Goal: Complete Application Form: Complete application form

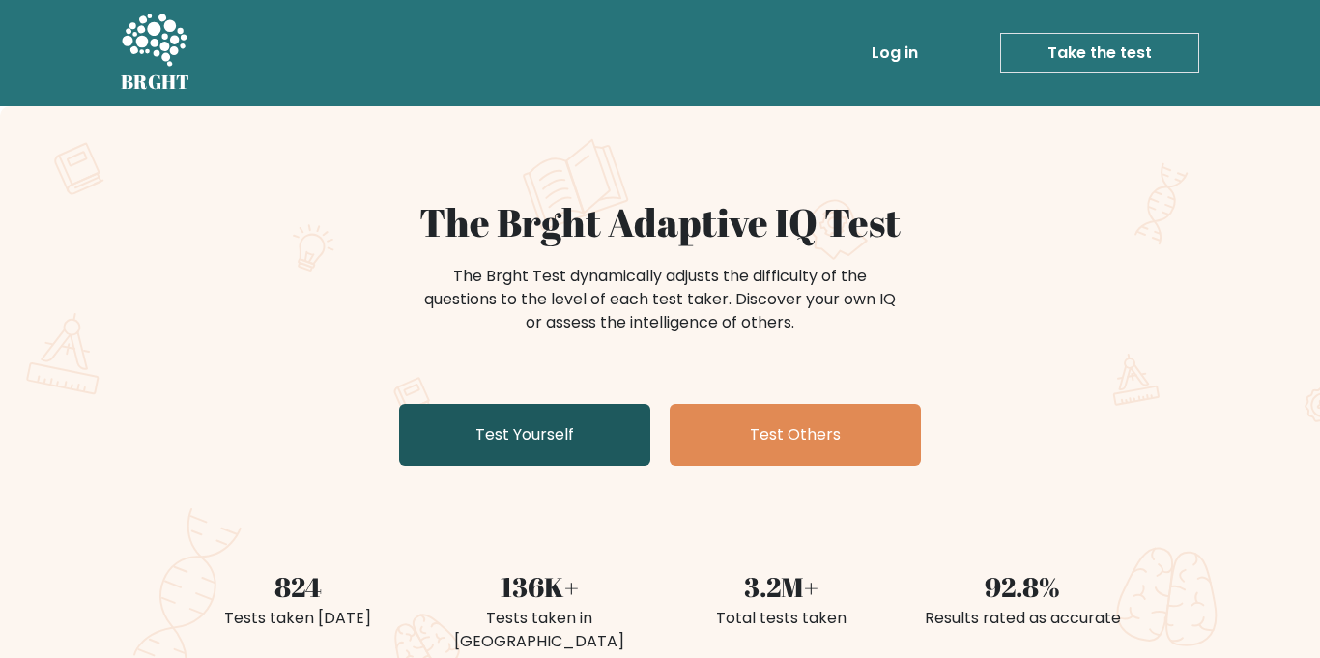
click at [486, 420] on link "Test Yourself" at bounding box center [524, 435] width 251 height 62
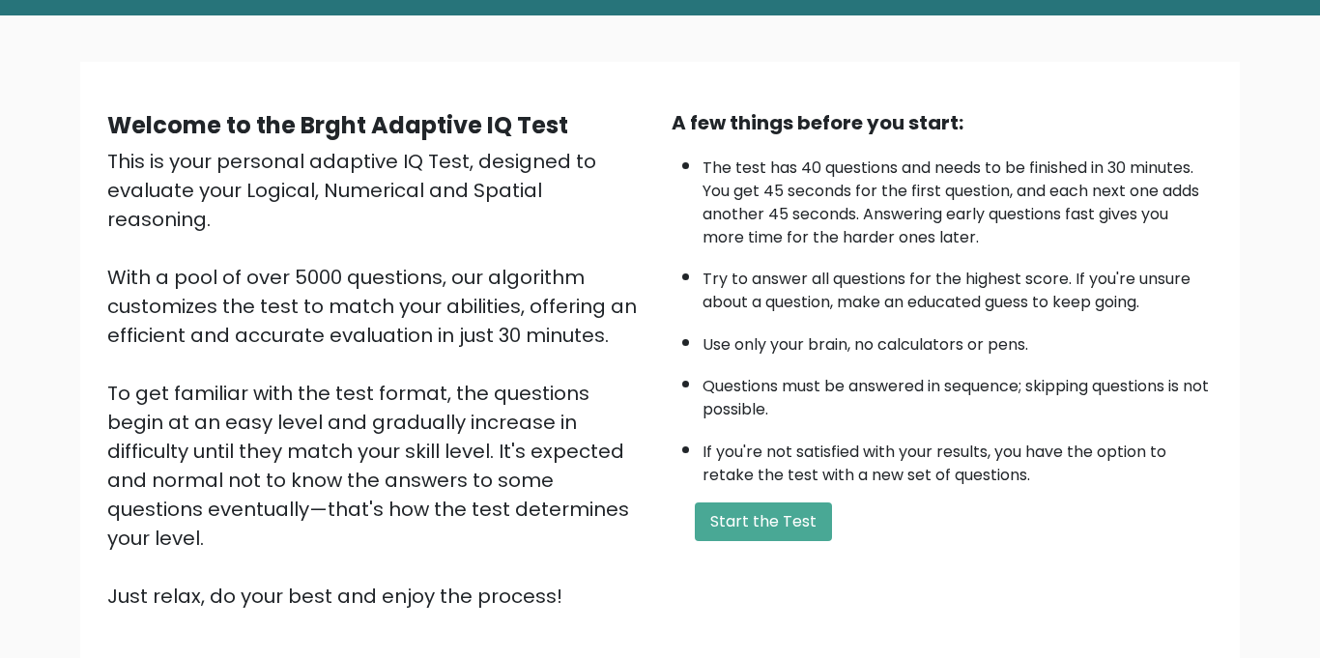
scroll to position [94, 0]
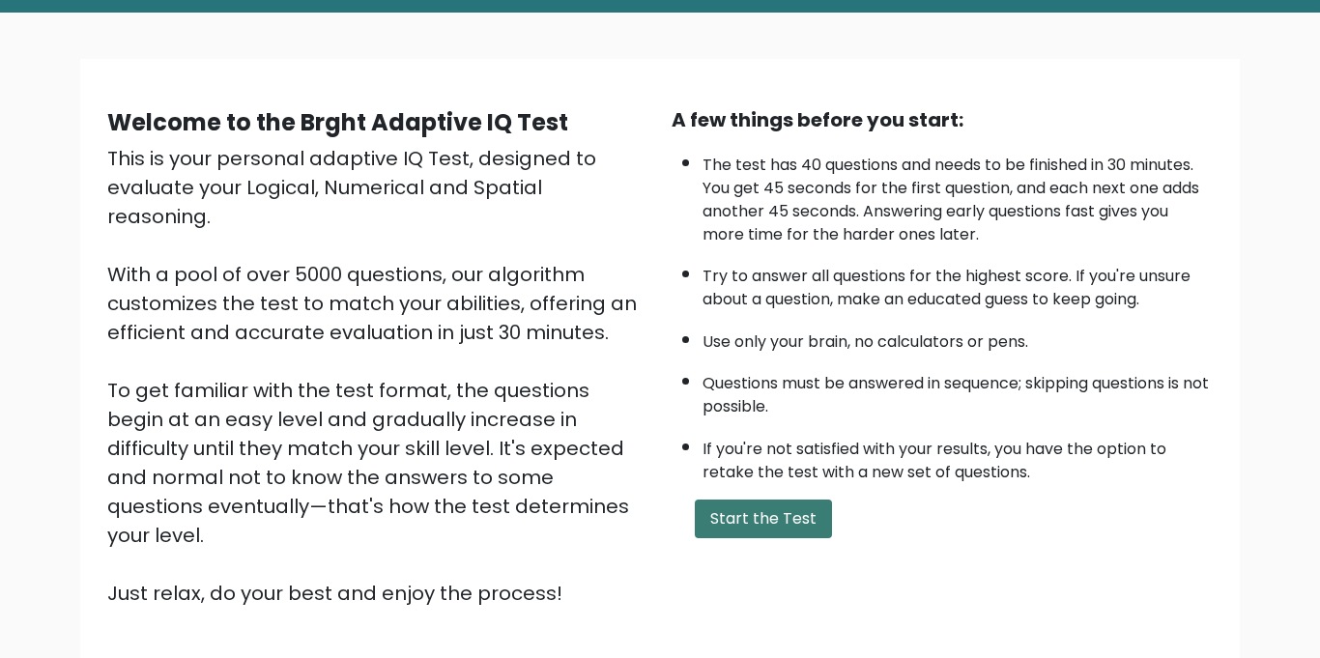
click at [790, 518] on button "Start the Test" at bounding box center [763, 519] width 137 height 39
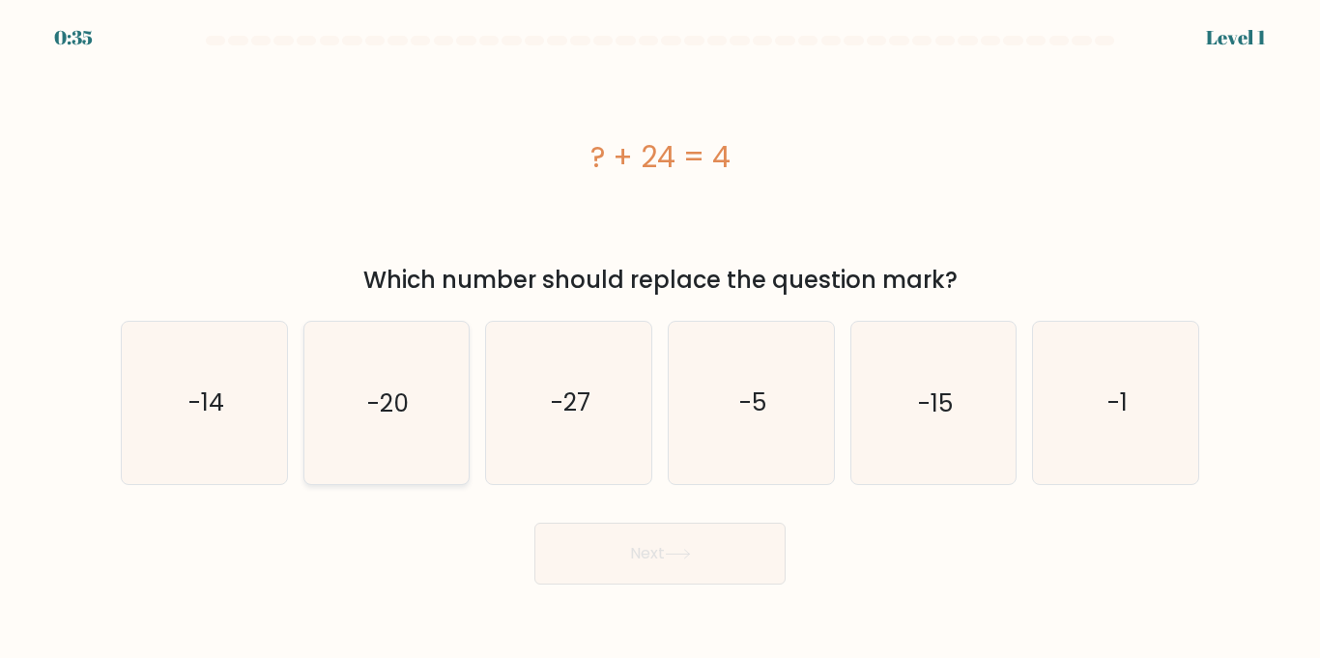
click at [379, 388] on text "-20" at bounding box center [388, 403] width 42 height 34
click at [660, 339] on input "b. -20" at bounding box center [660, 335] width 1 height 10
radio input "true"
click at [643, 538] on button "Next" at bounding box center [659, 554] width 251 height 62
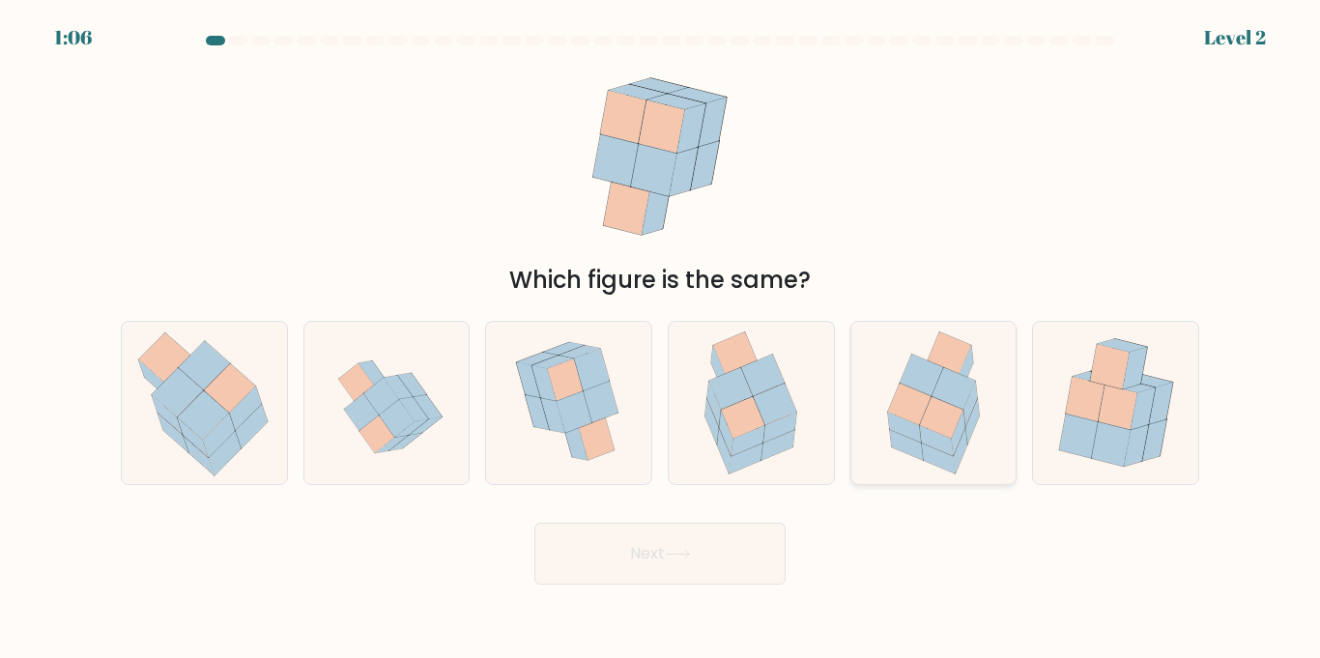
click at [974, 417] on icon at bounding box center [972, 421] width 14 height 44
click at [661, 339] on input "e." at bounding box center [660, 335] width 1 height 10
radio input "true"
click at [752, 568] on button "Next" at bounding box center [659, 554] width 251 height 62
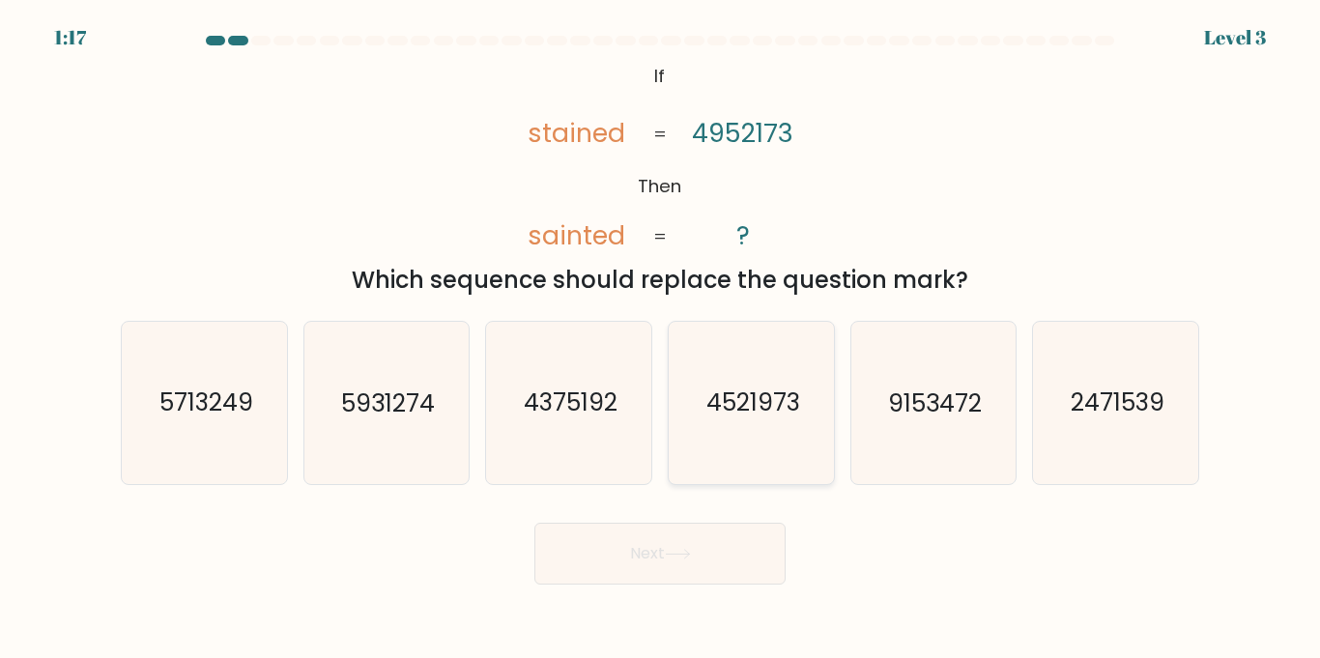
click at [788, 427] on icon "4521973" at bounding box center [751, 402] width 161 height 161
click at [661, 339] on input "d. 4521973" at bounding box center [660, 335] width 1 height 10
radio input "true"
click at [712, 571] on button "Next" at bounding box center [659, 554] width 251 height 62
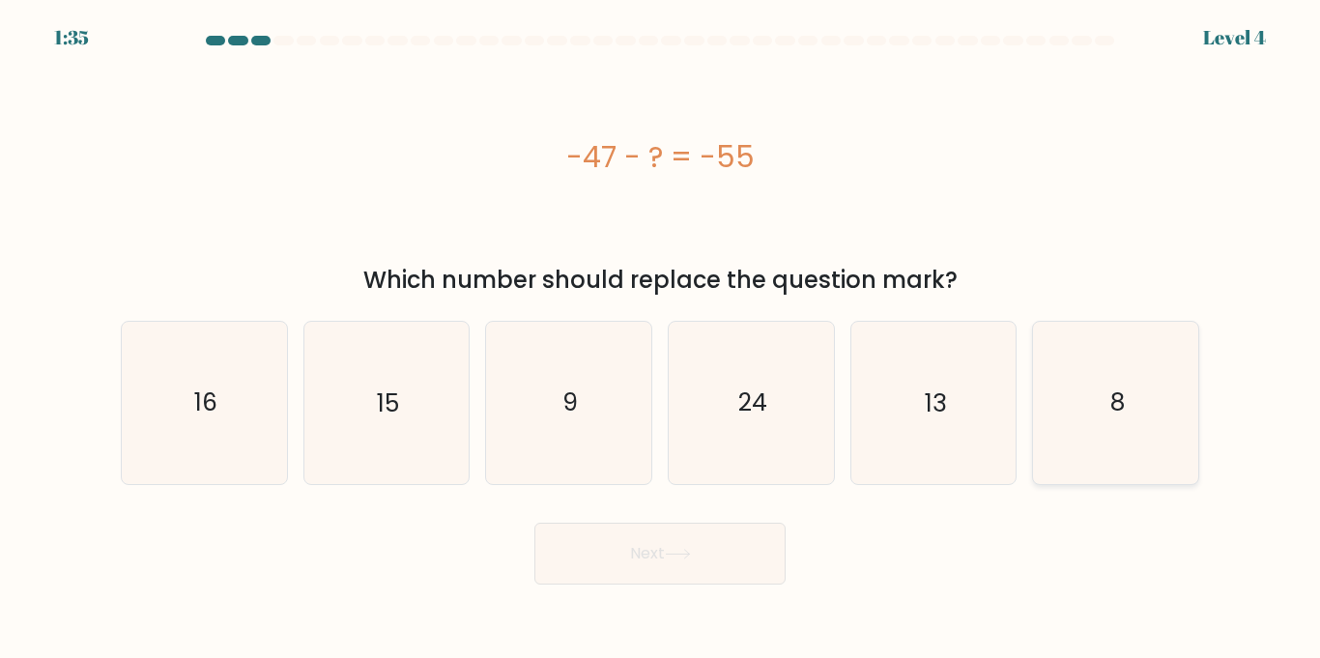
click at [1128, 435] on icon "8" at bounding box center [1115, 402] width 161 height 161
click at [661, 339] on input "f. 8" at bounding box center [660, 335] width 1 height 10
radio input "true"
click at [588, 562] on button "Next" at bounding box center [659, 554] width 251 height 62
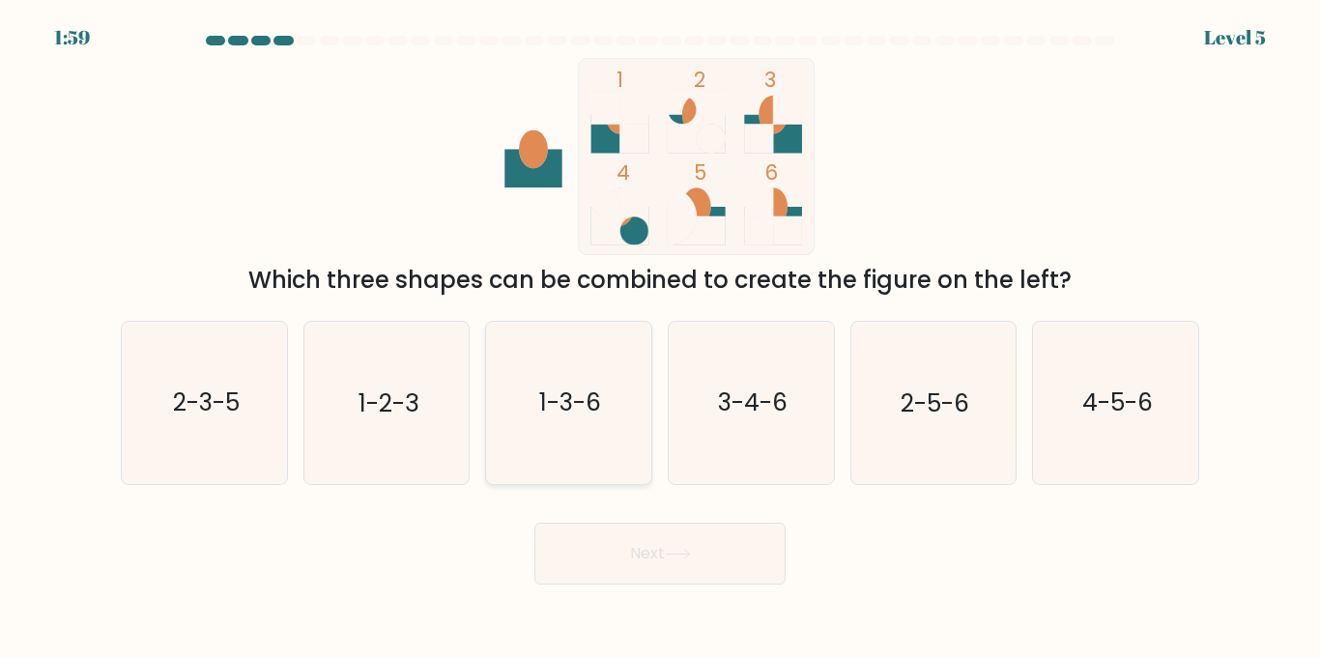
click at [534, 450] on icon "1-3-6" at bounding box center [568, 402] width 161 height 161
click at [660, 339] on input "c. 1-3-6" at bounding box center [660, 335] width 1 height 10
radio input "true"
click at [592, 543] on button "Next" at bounding box center [659, 554] width 251 height 62
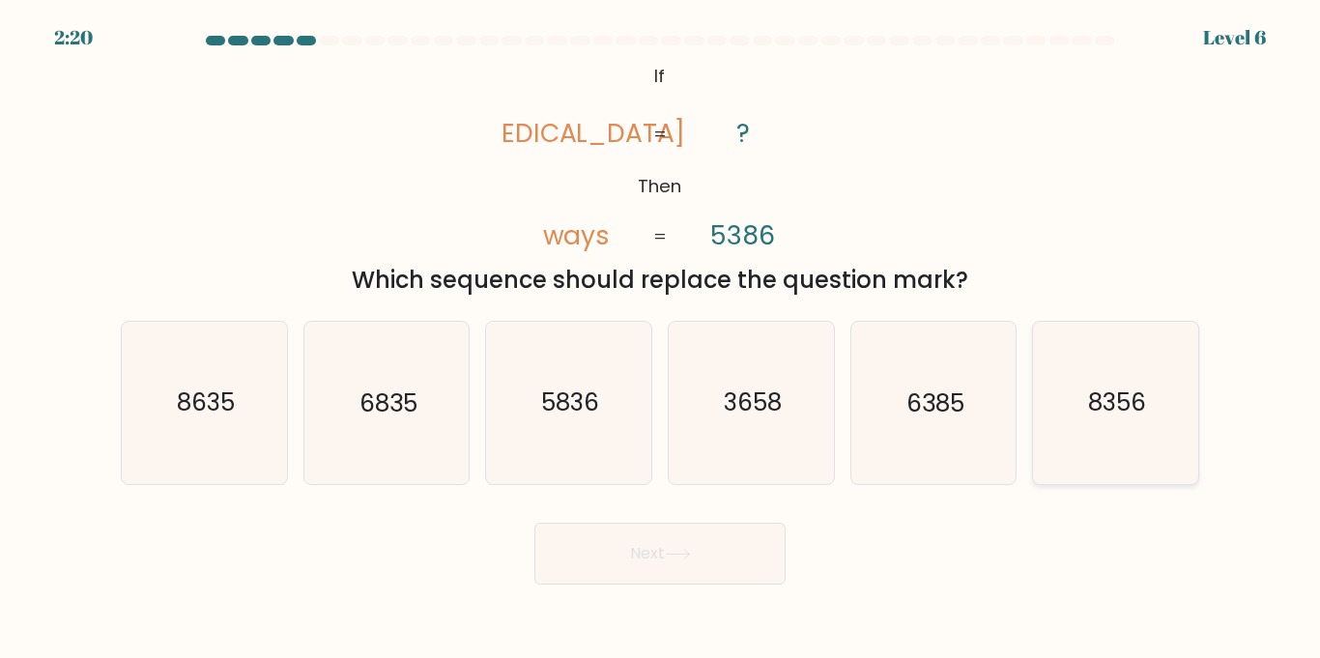
click at [1110, 425] on icon "8356" at bounding box center [1115, 402] width 161 height 161
click at [661, 339] on input "f. 8356" at bounding box center [660, 335] width 1 height 10
radio input "true"
click at [629, 562] on button "Next" at bounding box center [659, 554] width 251 height 62
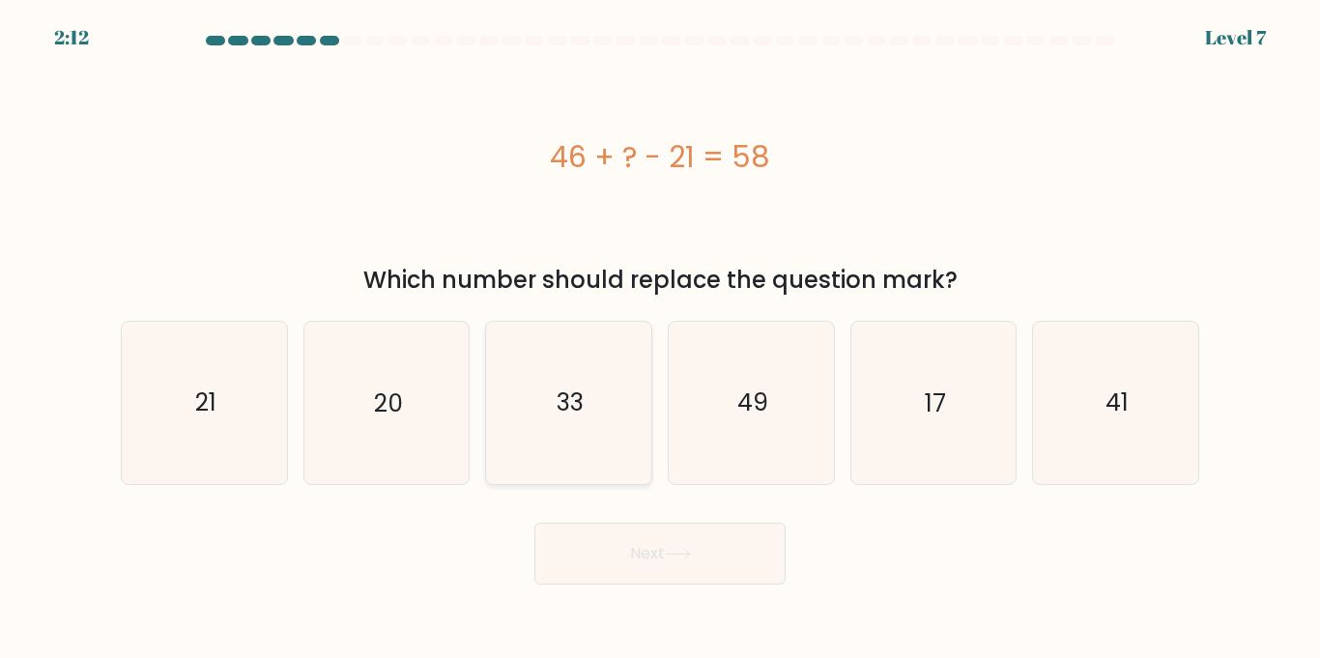
click at [567, 380] on icon "33" at bounding box center [568, 402] width 161 height 161
click at [660, 339] on input "c. 33" at bounding box center [660, 335] width 1 height 10
radio input "true"
click at [670, 566] on button "Next" at bounding box center [659, 554] width 251 height 62
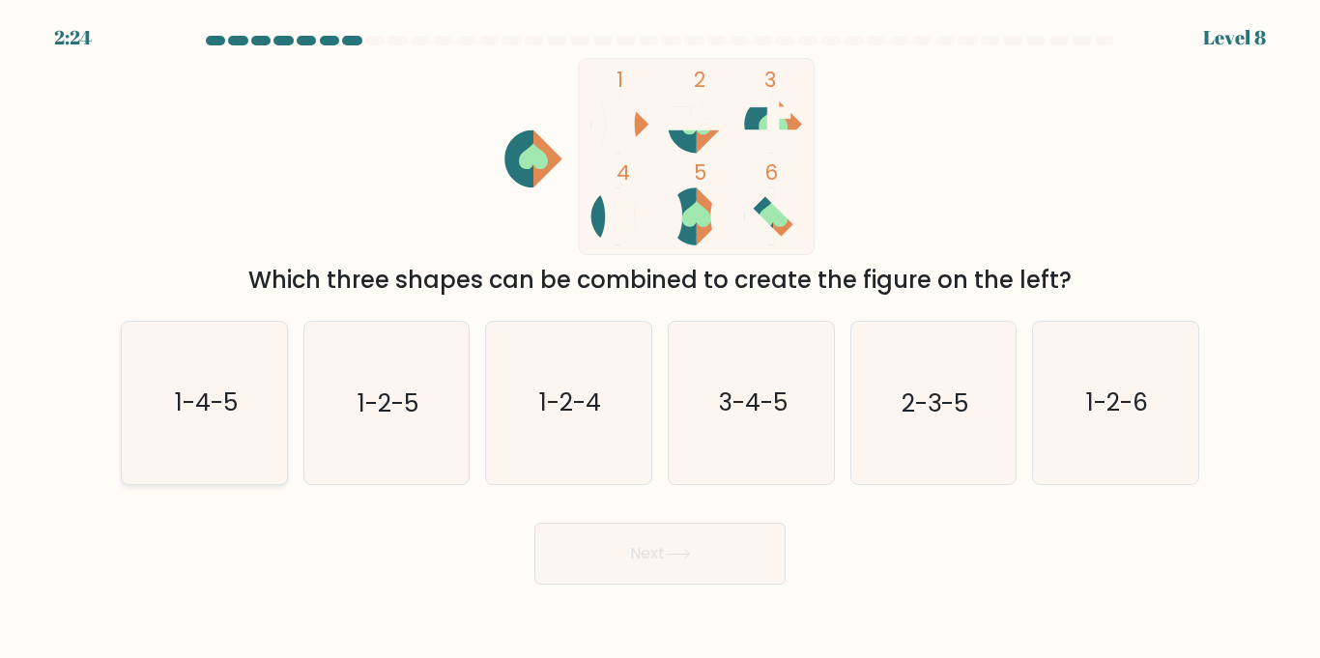
click at [266, 446] on icon "1-4-5" at bounding box center [204, 402] width 161 height 161
click at [660, 339] on input "a. 1-4-5" at bounding box center [660, 335] width 1 height 10
radio input "true"
click at [676, 580] on button "Next" at bounding box center [659, 554] width 251 height 62
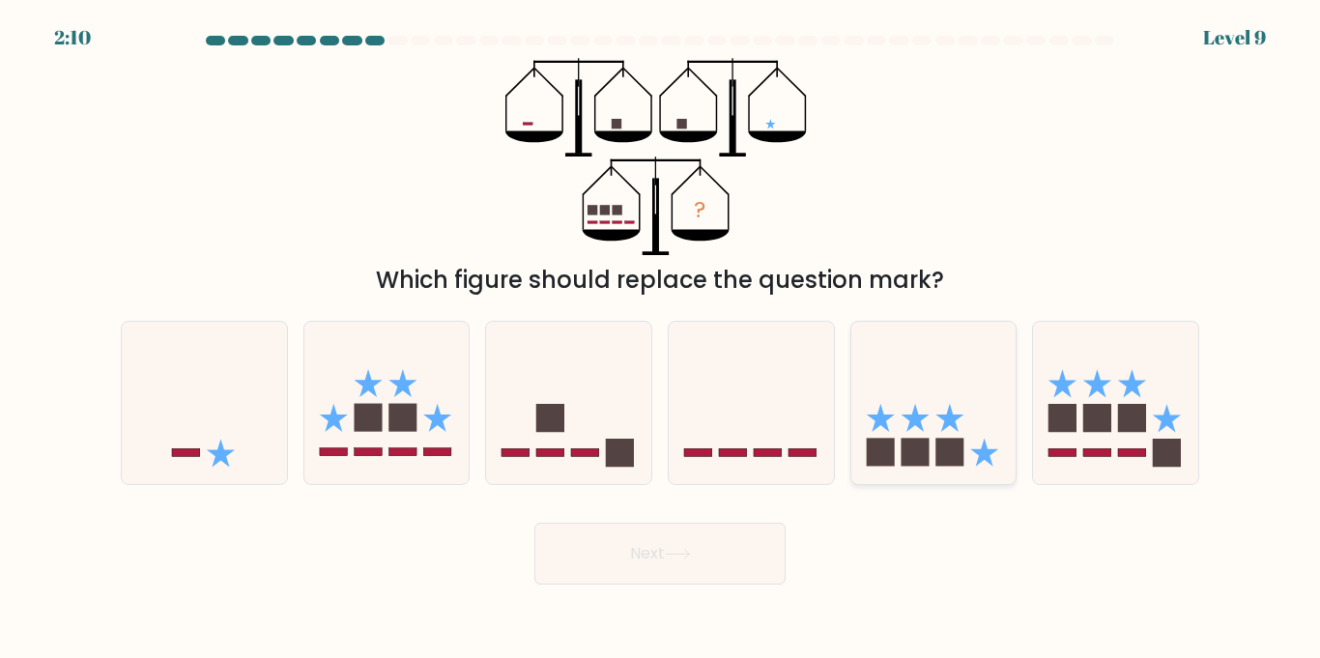
click at [909, 474] on div at bounding box center [933, 402] width 167 height 163
click at [661, 339] on input "e." at bounding box center [660, 335] width 1 height 10
radio input "true"
click at [647, 564] on button "Next" at bounding box center [659, 554] width 251 height 62
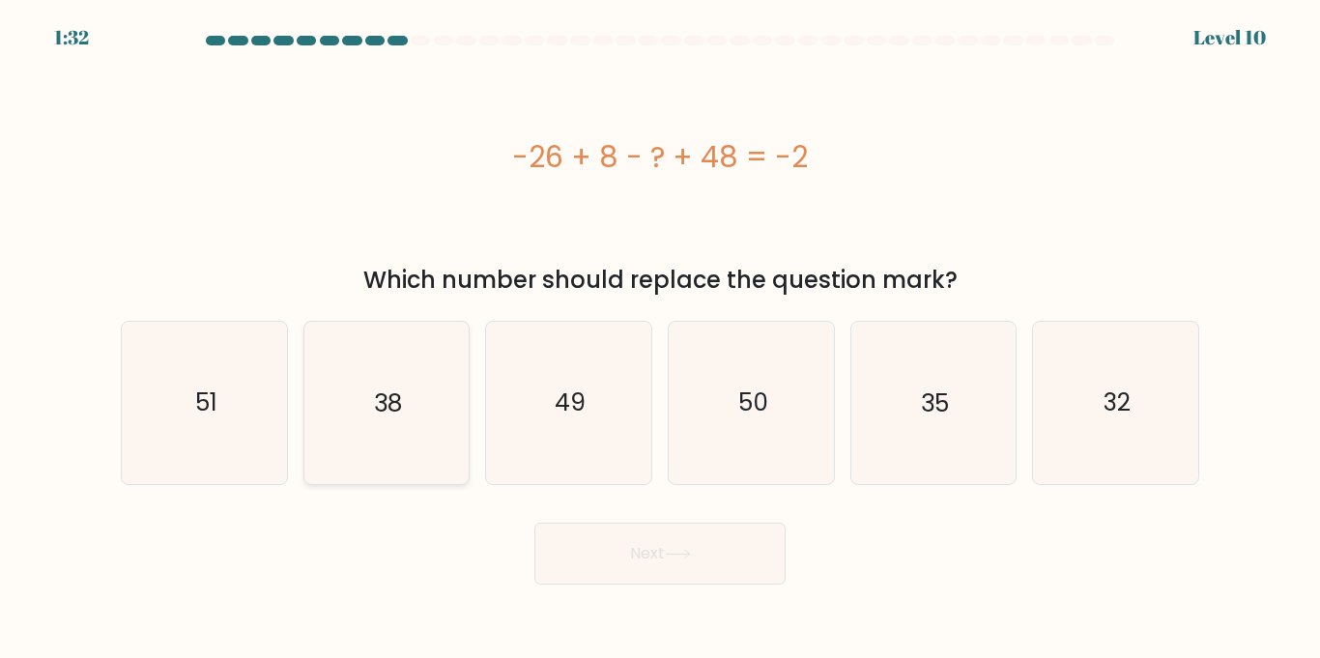
click at [390, 442] on icon "38" at bounding box center [385, 402] width 161 height 161
click at [660, 339] on input "b. 38" at bounding box center [660, 335] width 1 height 10
radio input "true"
click at [390, 442] on icon "38" at bounding box center [385, 402] width 159 height 159
click at [660, 339] on input "b. 38" at bounding box center [660, 335] width 1 height 10
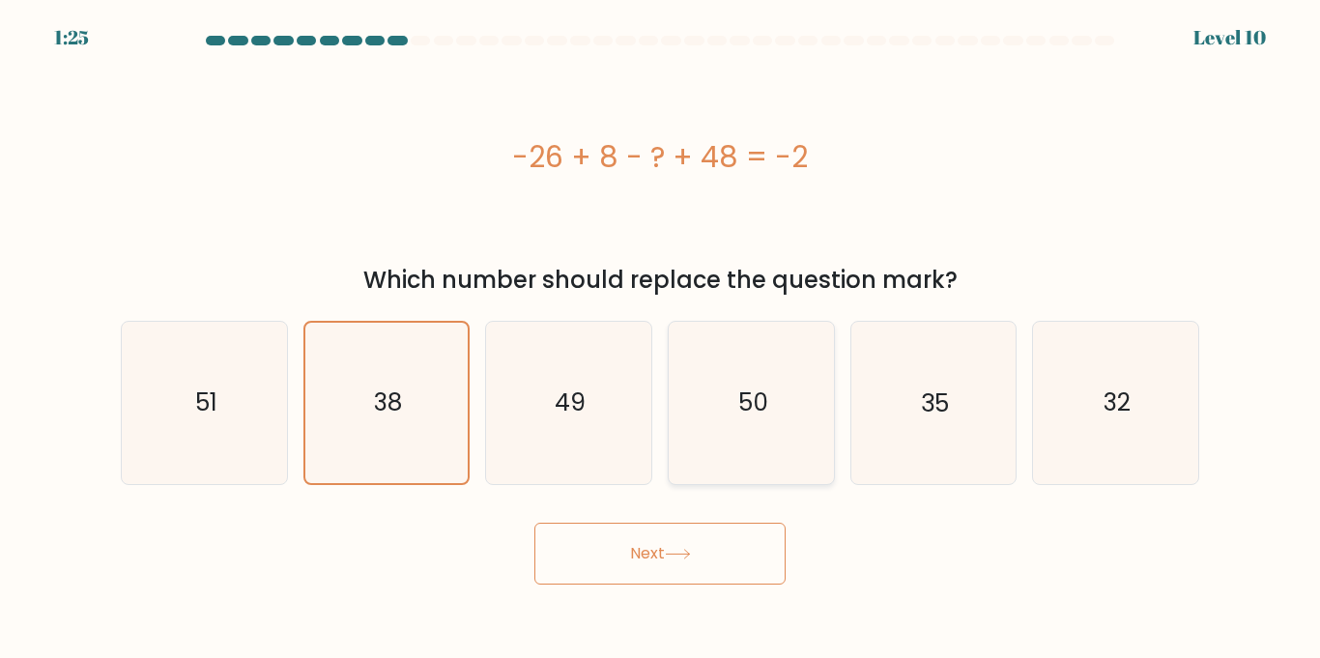
click at [745, 393] on text "50" at bounding box center [752, 403] width 30 height 34
click at [661, 339] on input "d. 50" at bounding box center [660, 335] width 1 height 10
radio input "true"
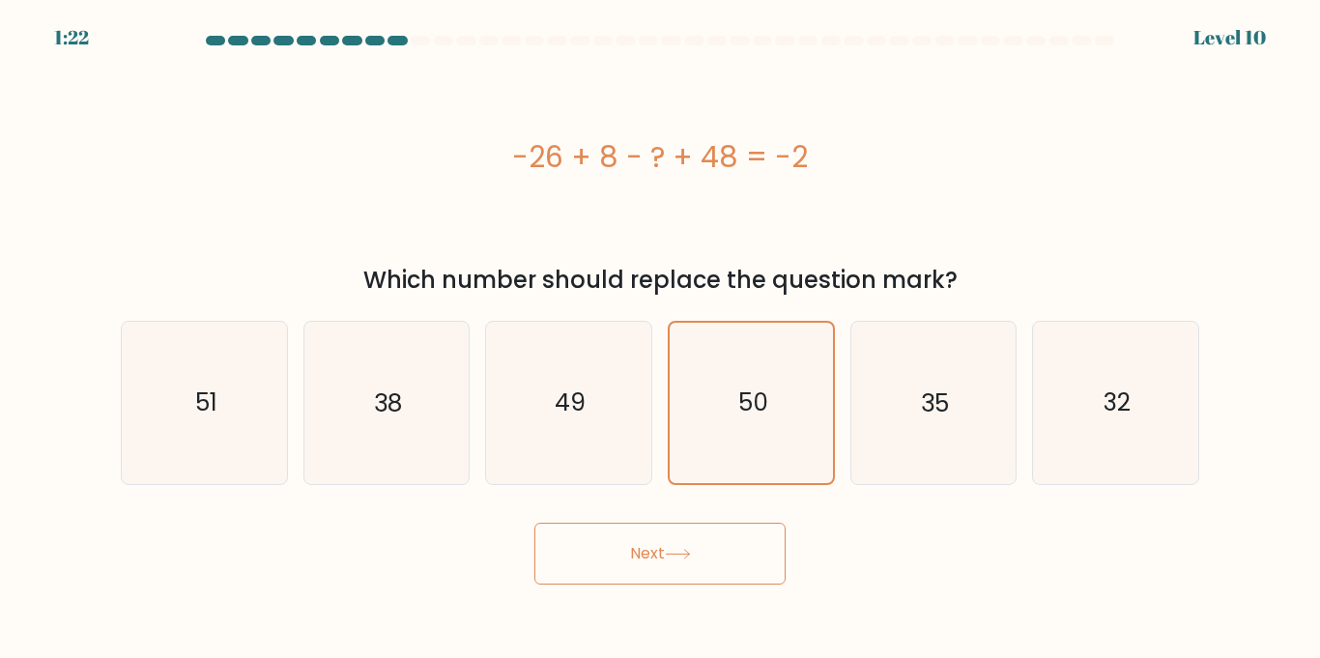
click at [638, 534] on button "Next" at bounding box center [659, 554] width 251 height 62
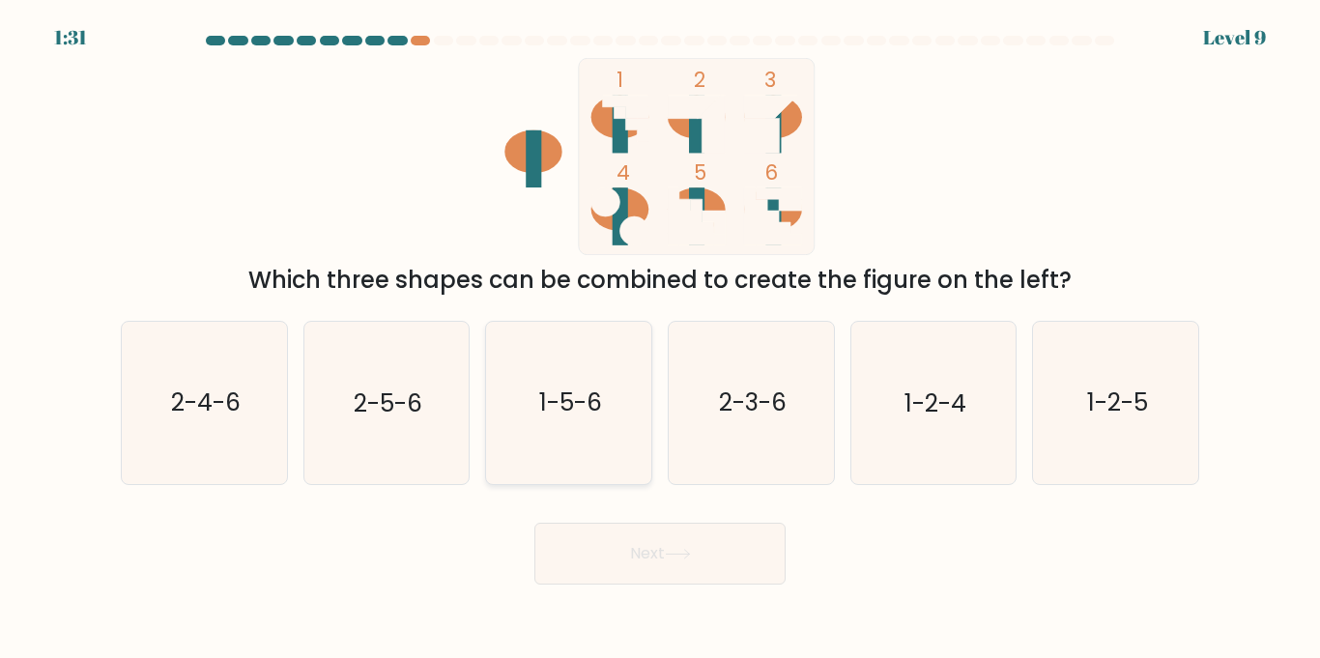
click at [627, 404] on icon "1-5-6" at bounding box center [568, 402] width 161 height 161
click at [660, 339] on input "c. 1-5-6" at bounding box center [660, 335] width 1 height 10
radio input "true"
click at [657, 566] on button "Next" at bounding box center [659, 554] width 251 height 62
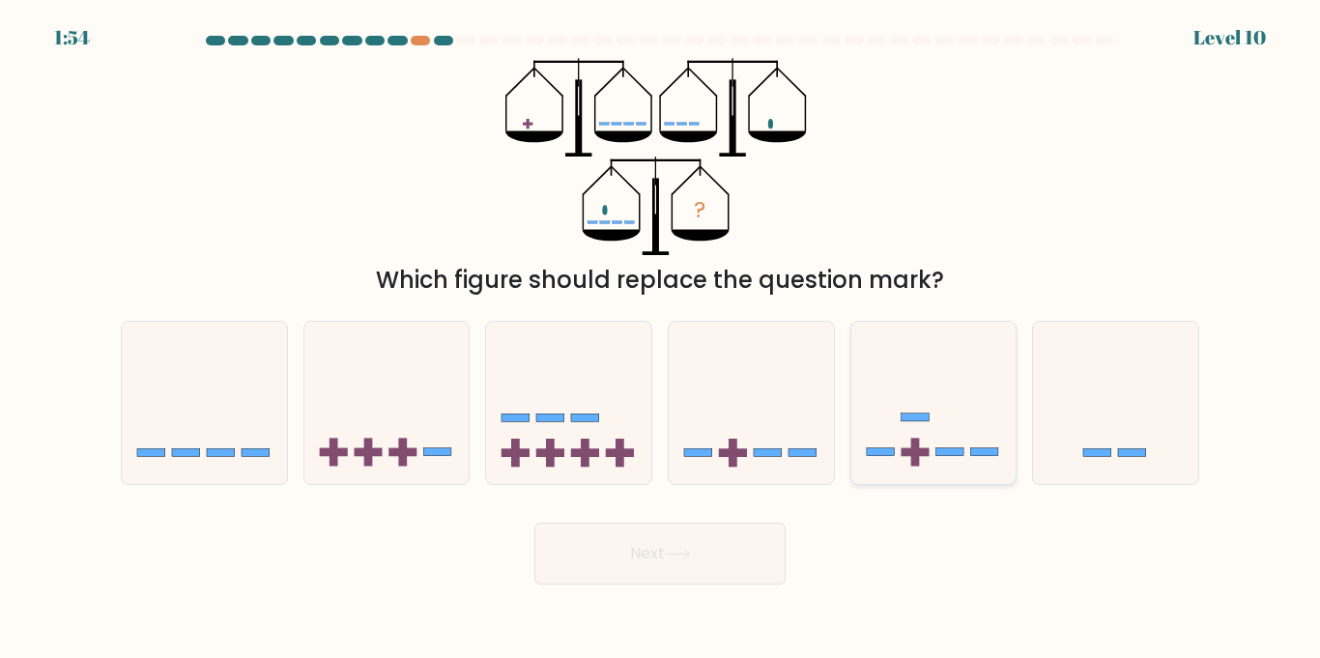
click at [948, 459] on icon at bounding box center [933, 402] width 165 height 136
click at [661, 339] on input "e." at bounding box center [660, 335] width 1 height 10
radio input "true"
click at [948, 459] on icon at bounding box center [933, 402] width 163 height 135
click at [661, 339] on input "e." at bounding box center [660, 335] width 1 height 10
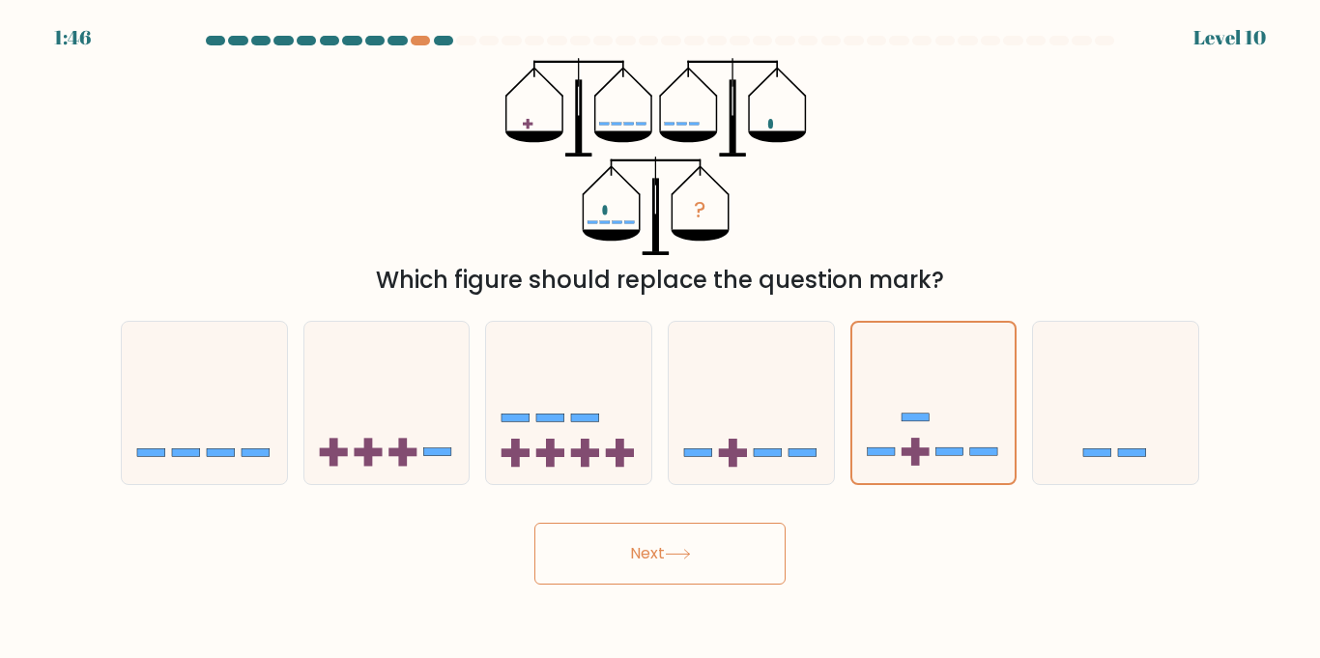
click at [666, 449] on div "d." at bounding box center [751, 402] width 183 height 163
click at [717, 459] on icon at bounding box center [751, 402] width 165 height 136
click at [661, 339] on input "d." at bounding box center [660, 335] width 1 height 10
radio input "true"
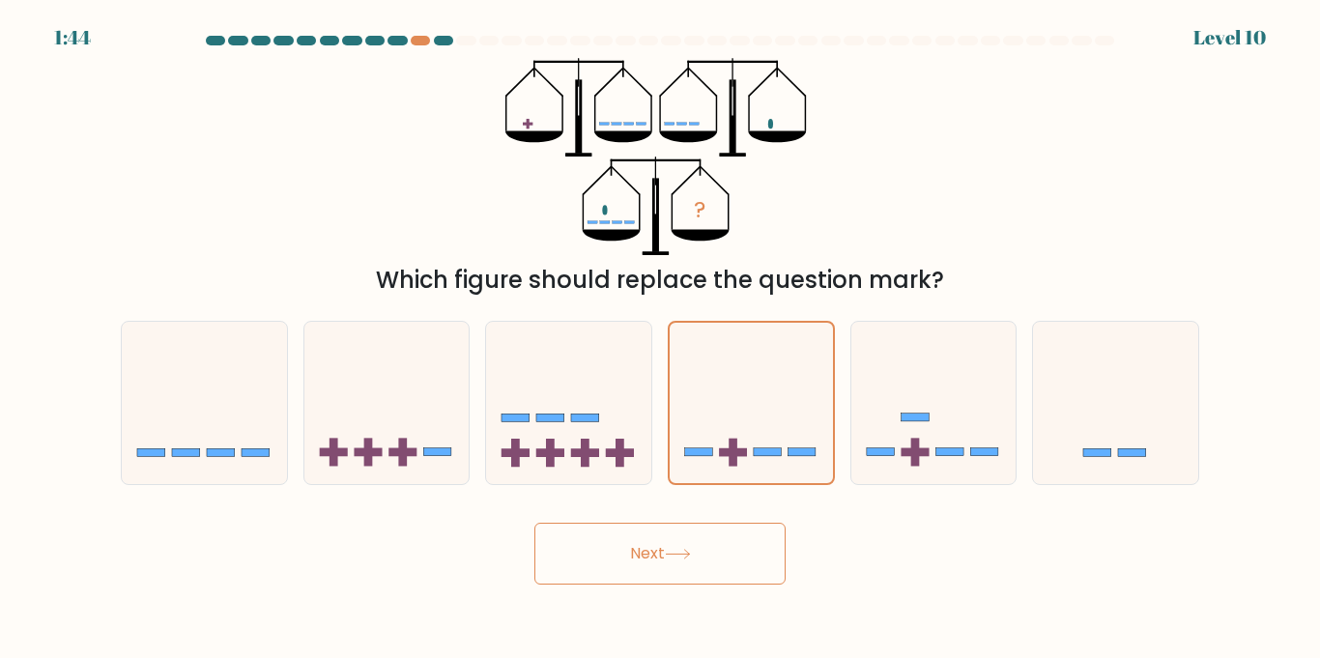
click at [697, 554] on button "Next" at bounding box center [659, 554] width 251 height 62
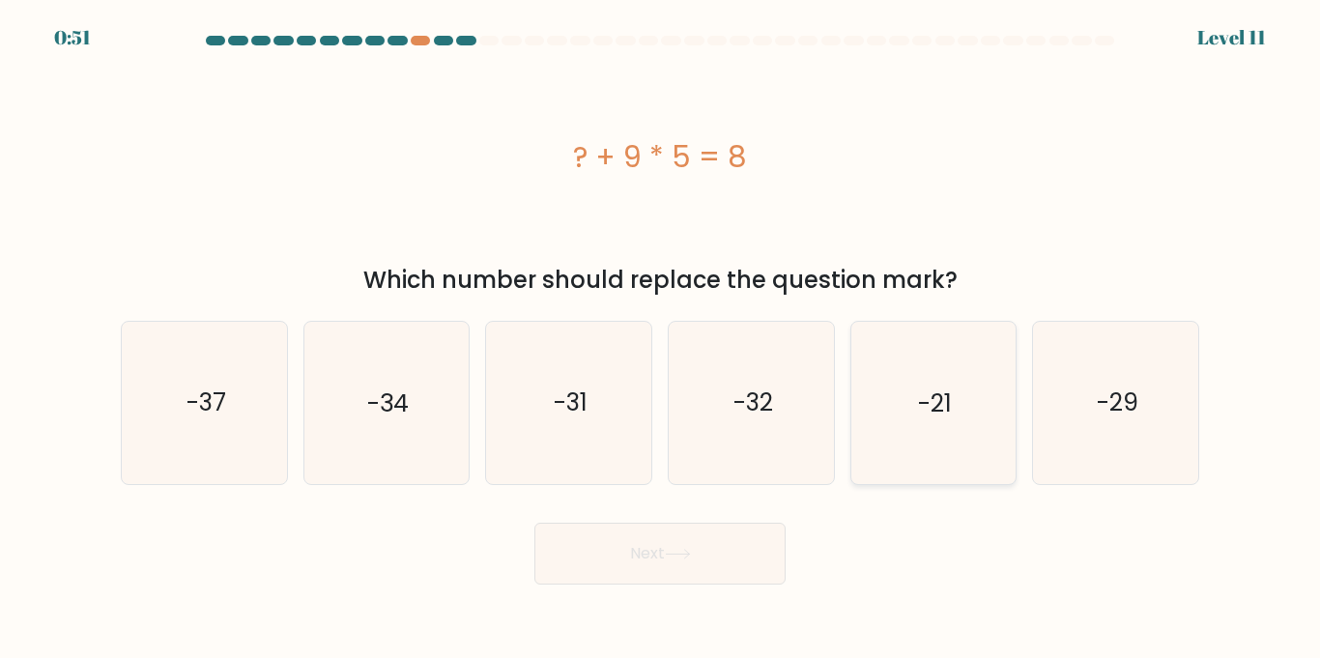
click at [980, 457] on icon "-21" at bounding box center [932, 402] width 161 height 161
click at [661, 339] on input "e. -21" at bounding box center [660, 335] width 1 height 10
radio input "true"
click at [693, 570] on button "Next" at bounding box center [659, 554] width 251 height 62
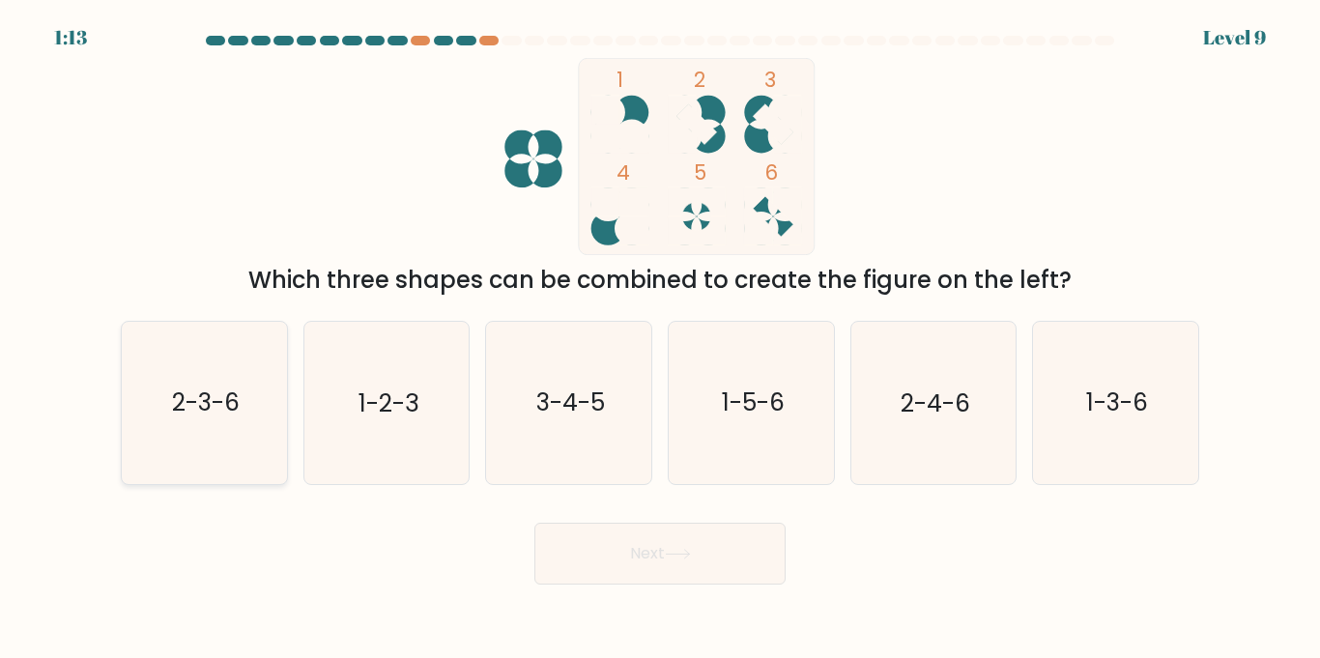
click at [195, 435] on icon "2-3-6" at bounding box center [204, 402] width 161 height 161
click at [660, 339] on input "a. 2-3-6" at bounding box center [660, 335] width 1 height 10
radio input "true"
click at [546, 540] on button "Next" at bounding box center [659, 554] width 251 height 62
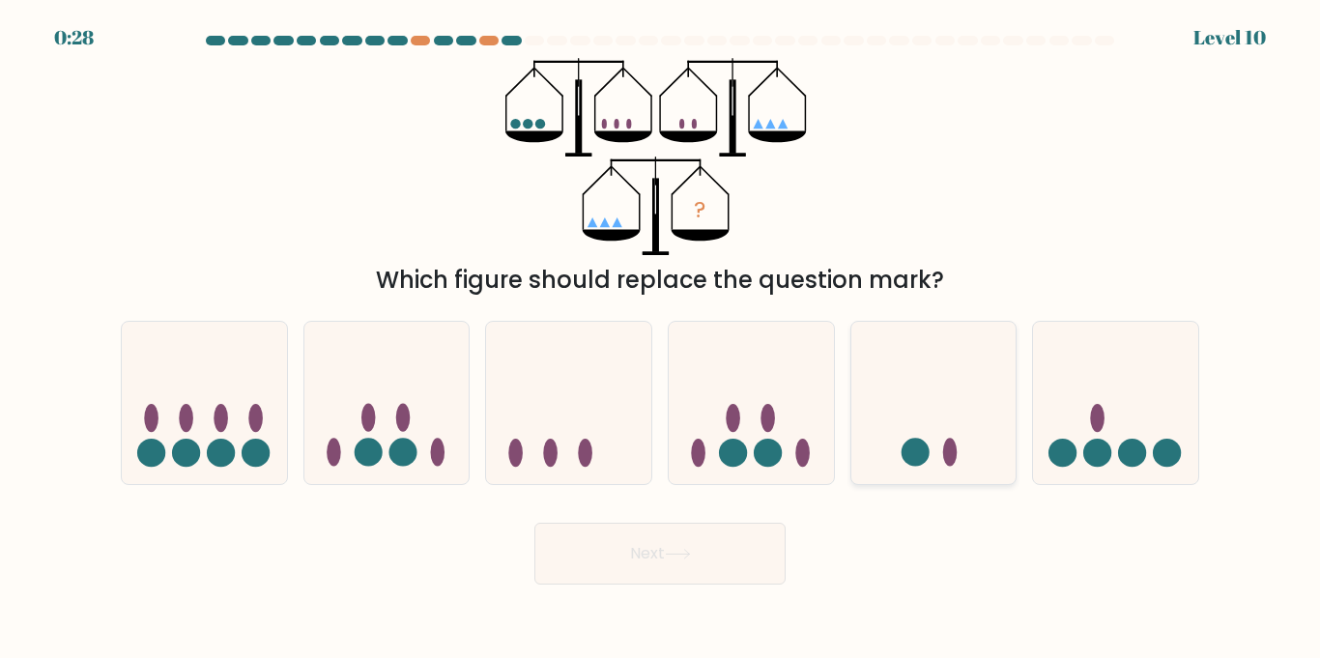
click at [935, 437] on icon at bounding box center [933, 402] width 165 height 136
click at [661, 339] on input "e." at bounding box center [660, 335] width 1 height 10
radio input "true"
click at [666, 571] on button "Next" at bounding box center [659, 554] width 251 height 62
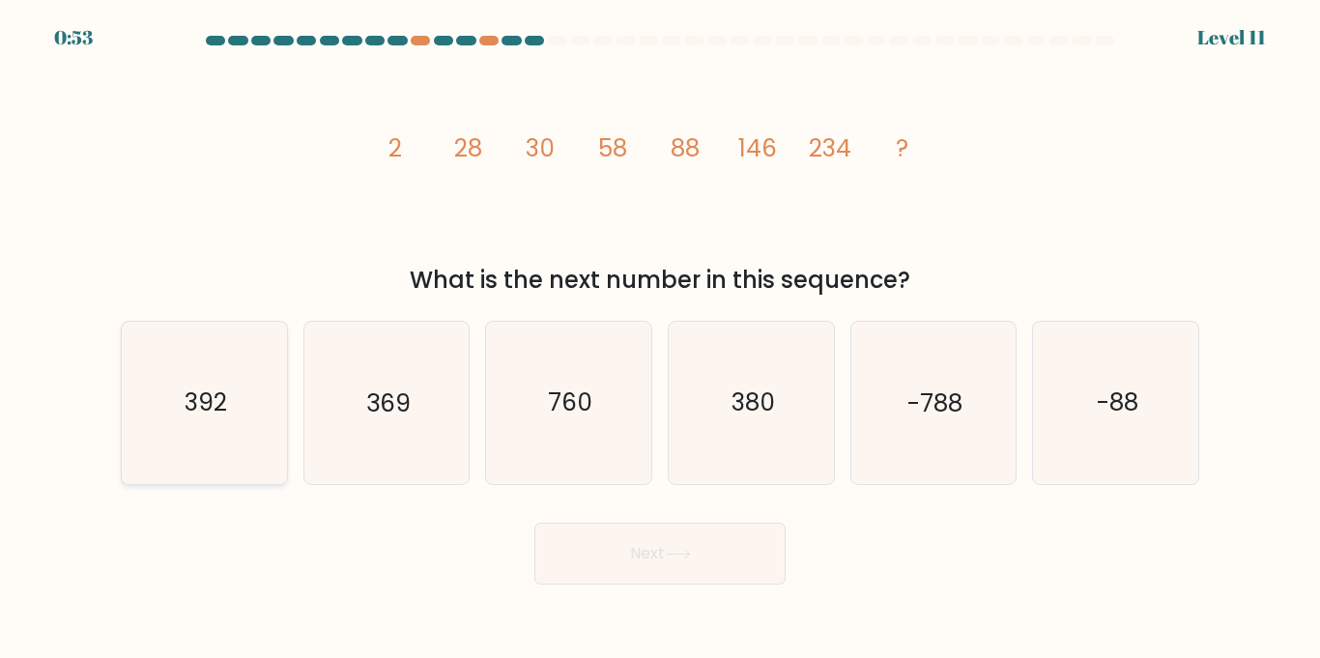
click at [263, 408] on icon "392" at bounding box center [204, 402] width 161 height 161
click at [660, 339] on input "a. 392" at bounding box center [660, 335] width 1 height 10
radio input "true"
click at [355, 396] on icon "369" at bounding box center [385, 402] width 161 height 161
click at [660, 339] on input "b. 369" at bounding box center [660, 335] width 1 height 10
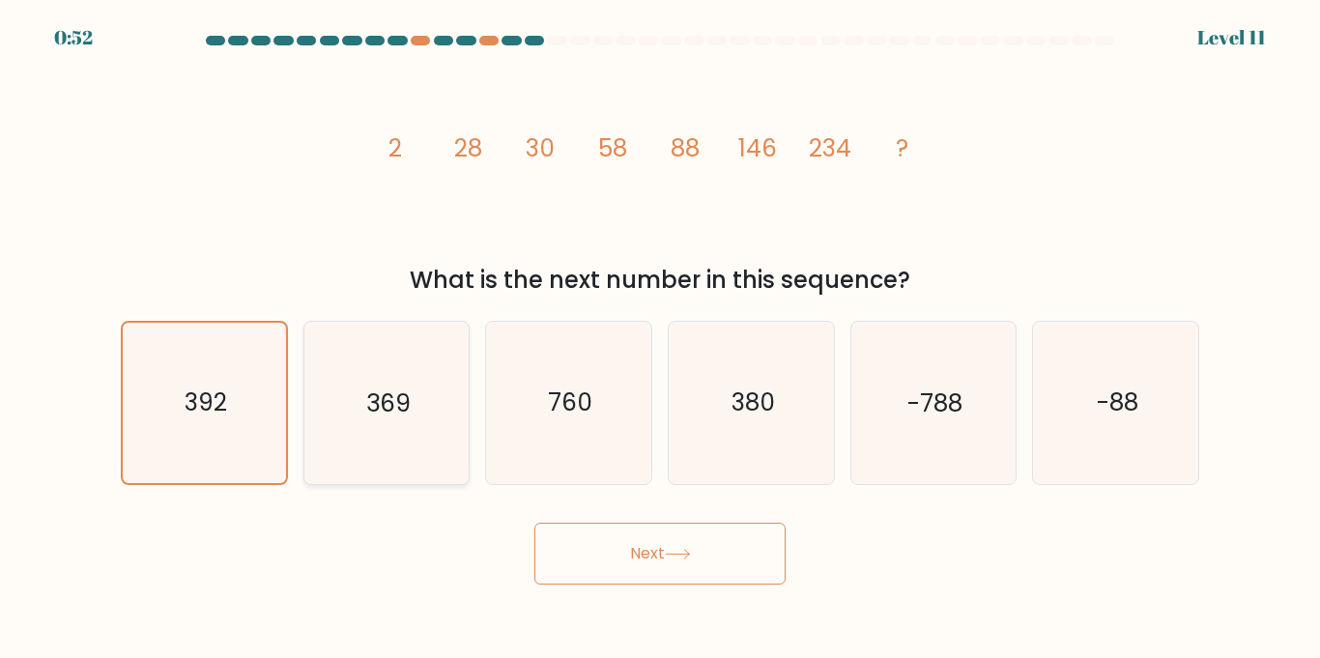
radio input "true"
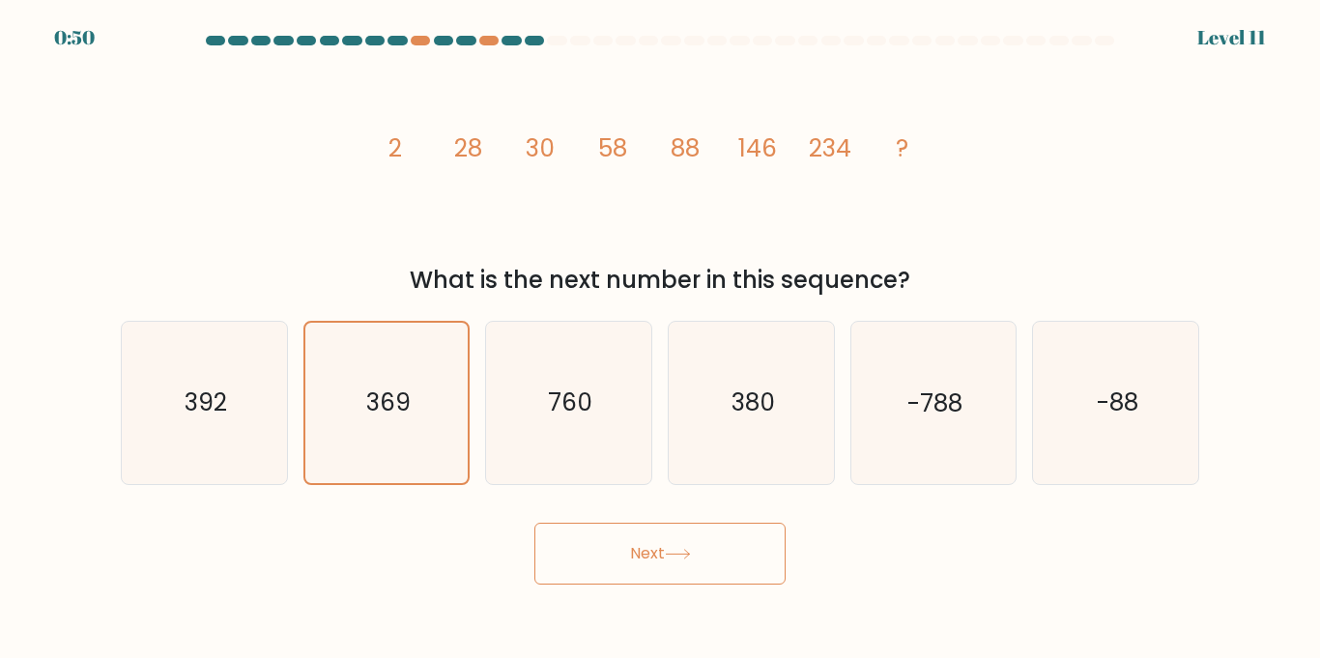
click at [594, 546] on button "Next" at bounding box center [659, 554] width 251 height 62
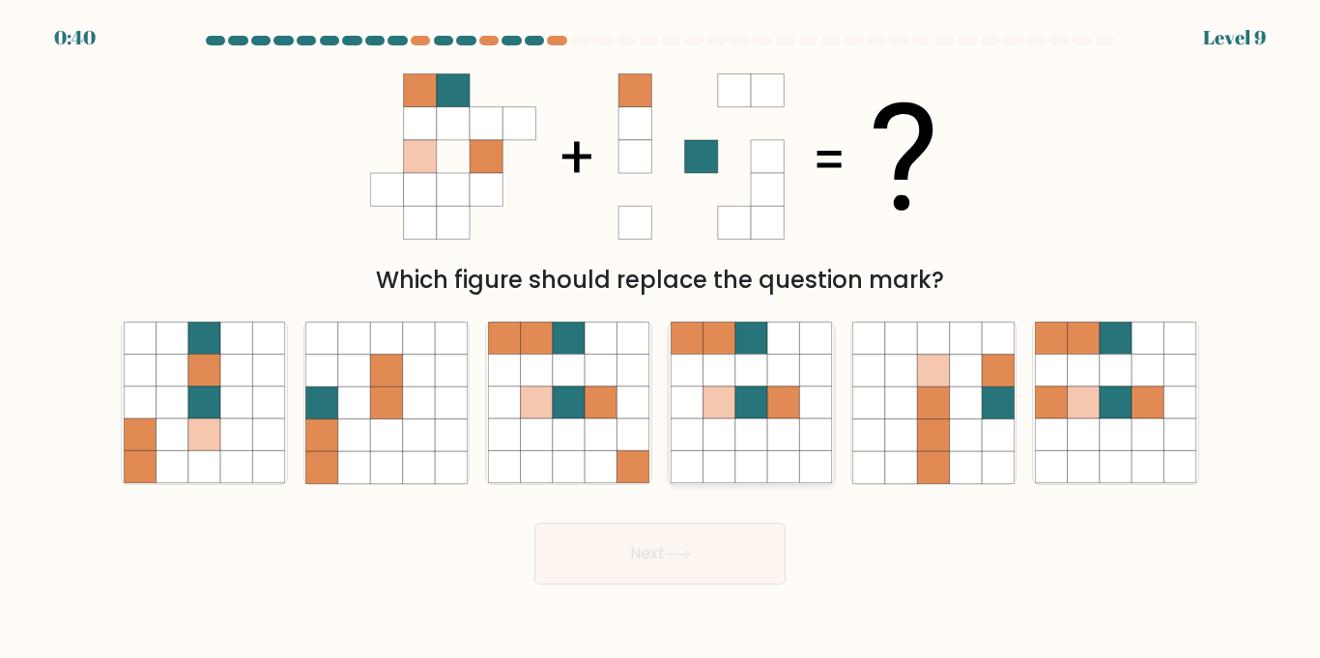
click at [736, 465] on icon at bounding box center [751, 467] width 32 height 32
click at [661, 339] on input "d." at bounding box center [660, 335] width 1 height 10
radio input "true"
click at [698, 543] on button "Next" at bounding box center [659, 554] width 251 height 62
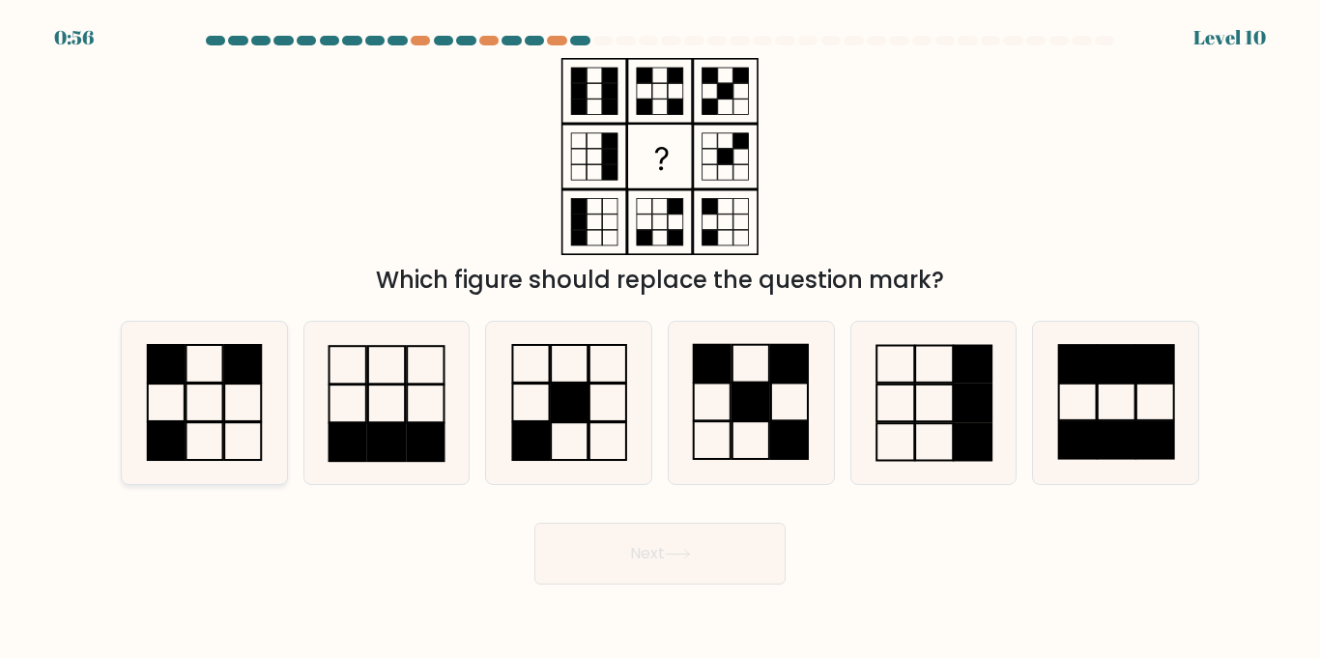
click at [214, 440] on icon at bounding box center [204, 402] width 161 height 161
click at [660, 339] on input "a." at bounding box center [660, 335] width 1 height 10
radio input "true"
click at [653, 544] on button "Next" at bounding box center [659, 554] width 251 height 62
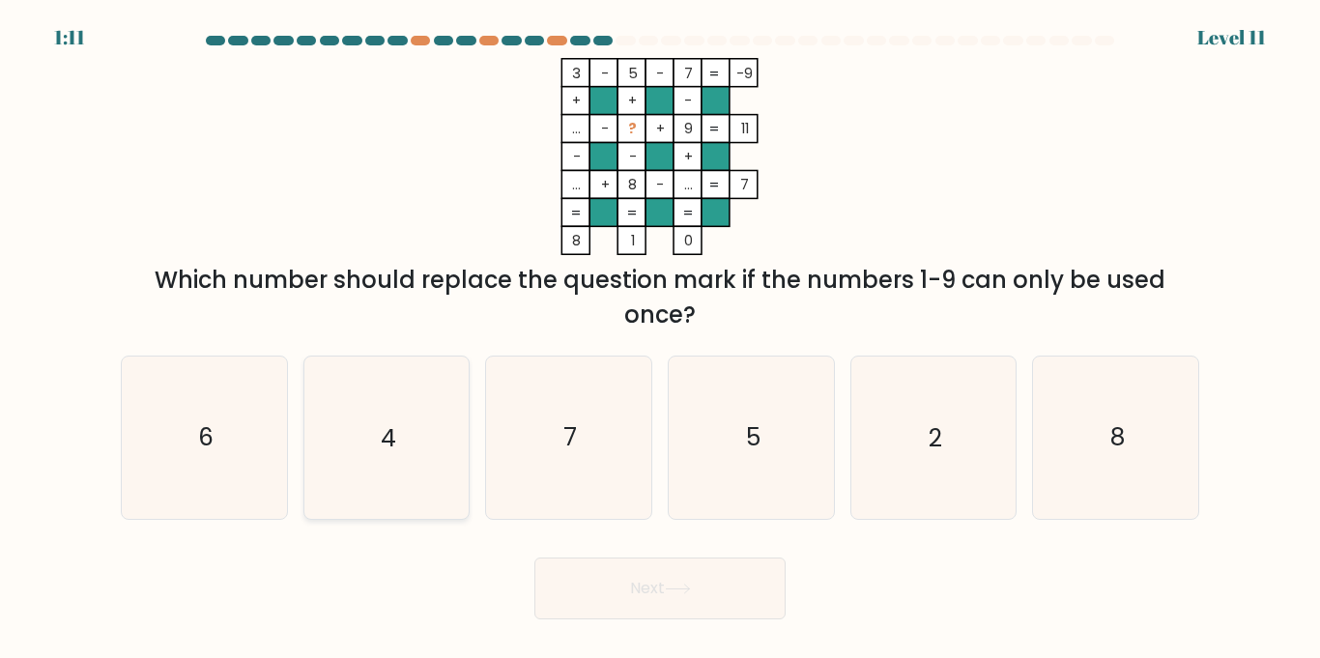
click at [397, 373] on icon "4" at bounding box center [385, 437] width 161 height 161
click at [660, 339] on input "b. 4" at bounding box center [660, 335] width 1 height 10
radio input "true"
click at [599, 594] on button "Next" at bounding box center [659, 589] width 251 height 62
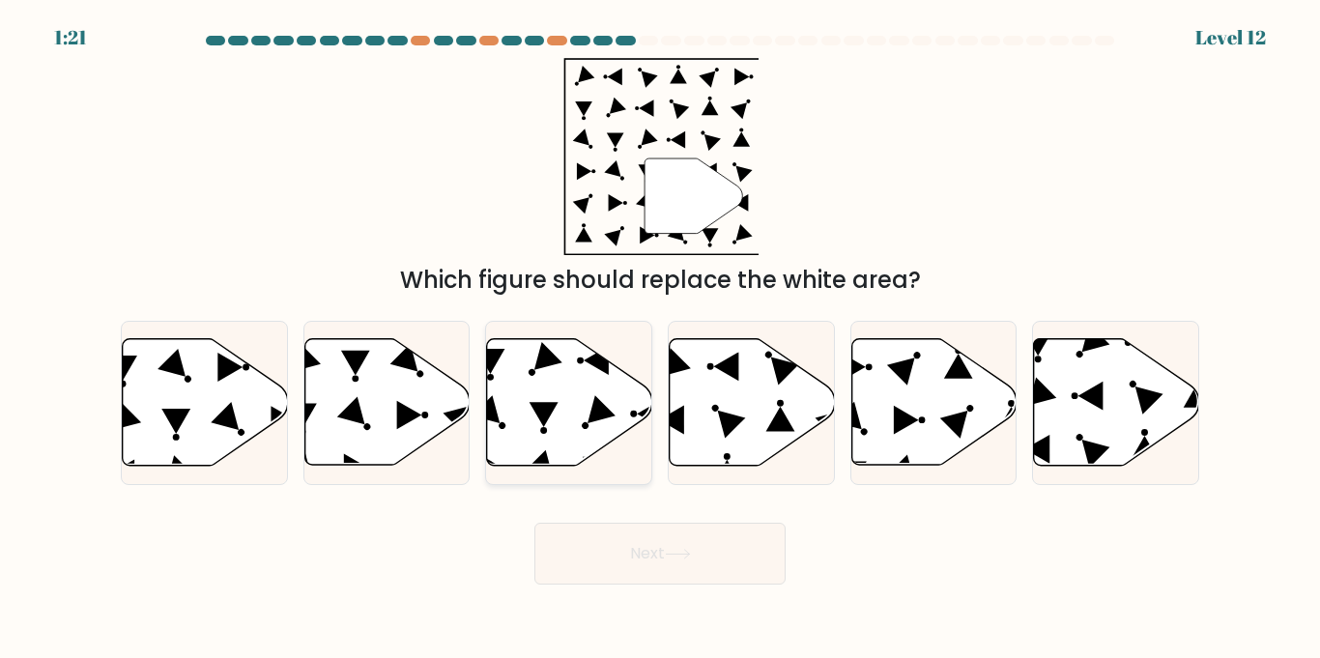
click at [597, 441] on icon at bounding box center [569, 402] width 165 height 127
click at [660, 339] on input "c." at bounding box center [660, 335] width 1 height 10
radio input "true"
click at [667, 539] on button "Next" at bounding box center [659, 554] width 251 height 62
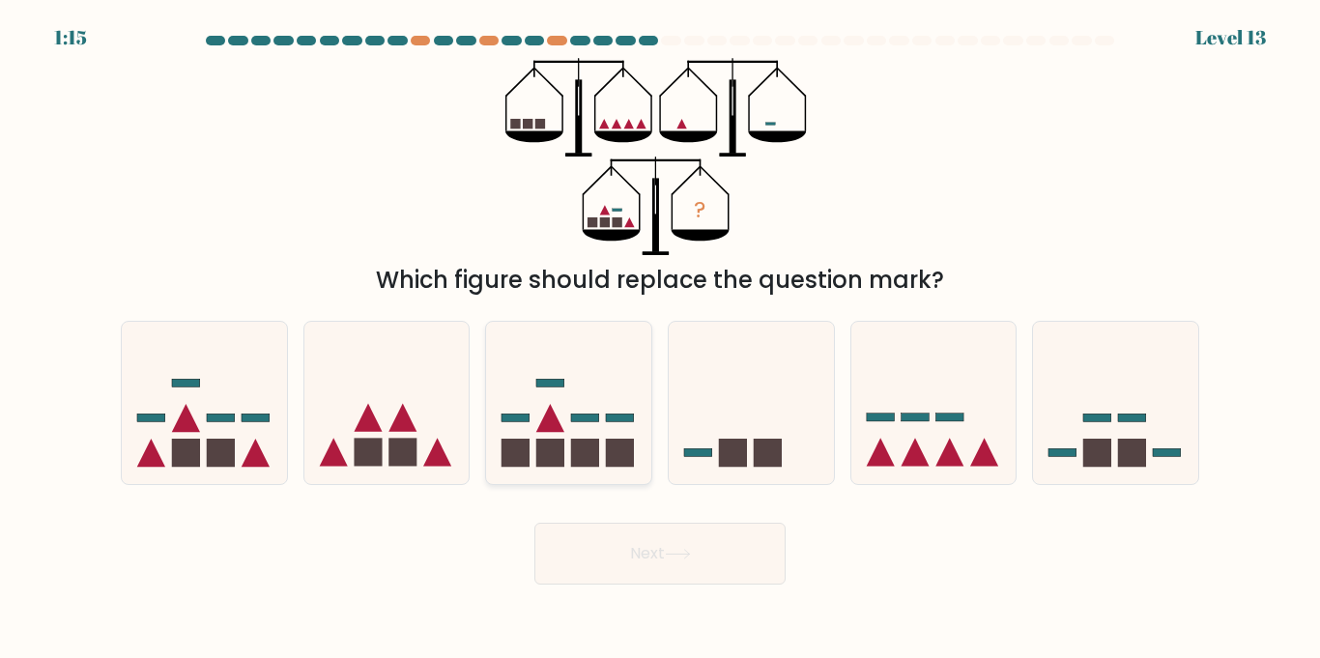
click at [619, 461] on rect at bounding box center [620, 453] width 28 height 28
click at [660, 339] on input "c." at bounding box center [660, 335] width 1 height 10
radio input "true"
click at [690, 547] on button "Next" at bounding box center [659, 554] width 251 height 62
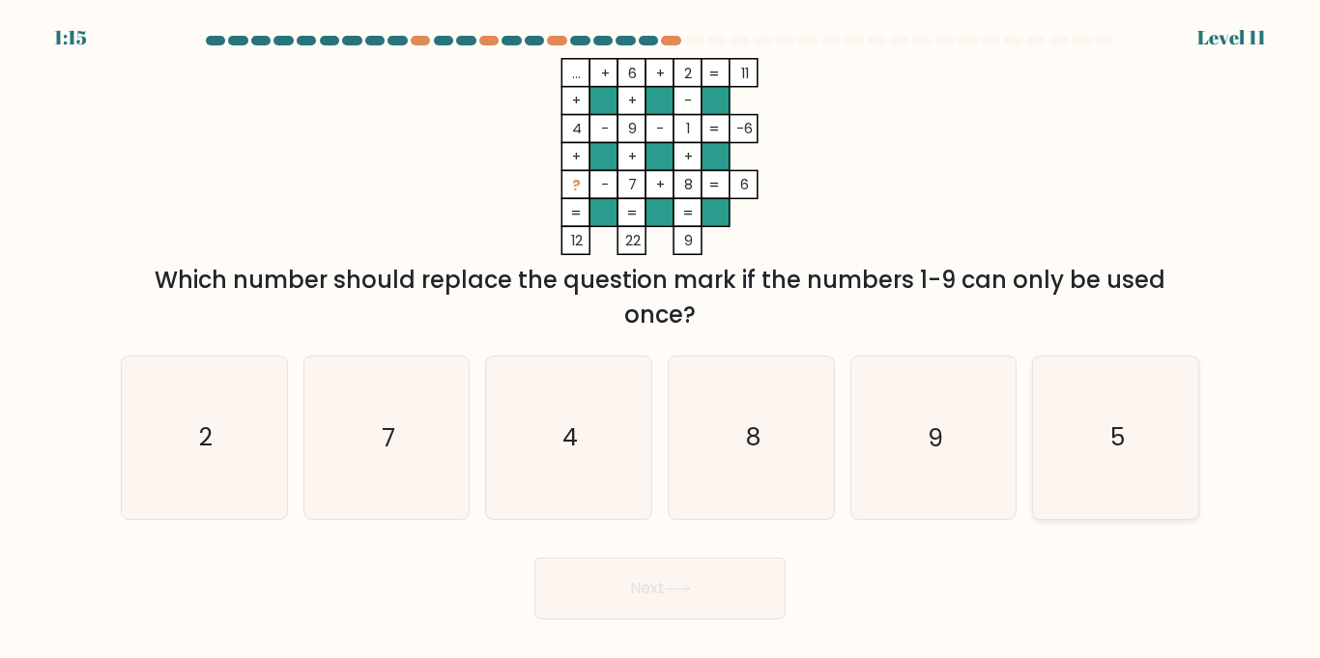
click at [1155, 466] on icon "5" at bounding box center [1115, 437] width 161 height 161
click at [661, 339] on input "f. 5" at bounding box center [660, 335] width 1 height 10
radio input "true"
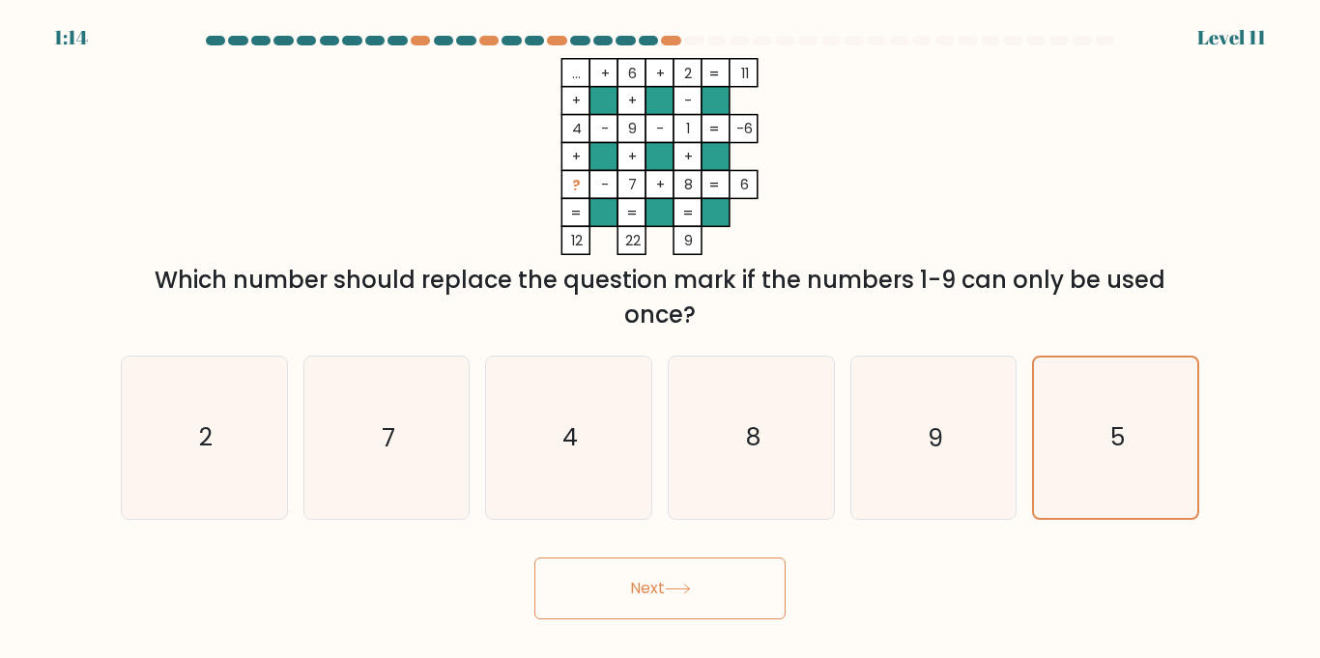
click at [704, 584] on button "Next" at bounding box center [659, 589] width 251 height 62
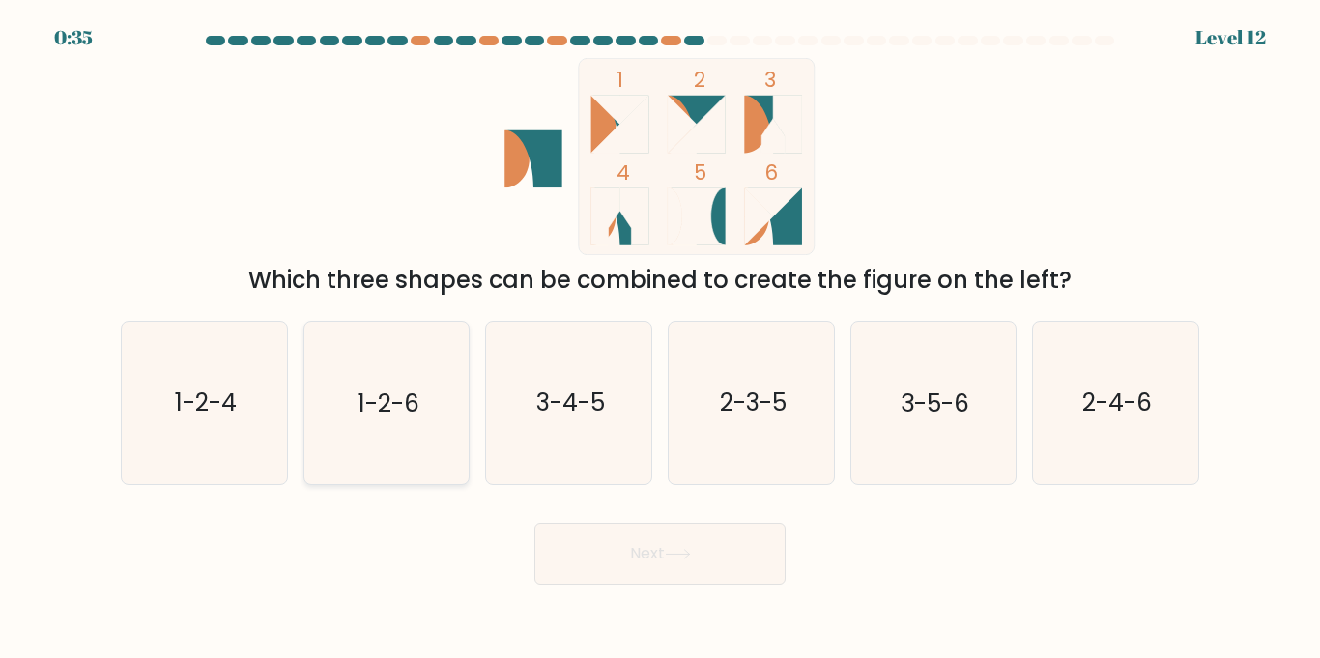
click at [432, 442] on icon "1-2-6" at bounding box center [385, 402] width 161 height 161
click at [660, 339] on input "b. 1-2-6" at bounding box center [660, 335] width 1 height 10
radio input "true"
click at [674, 561] on button "Next" at bounding box center [659, 554] width 251 height 62
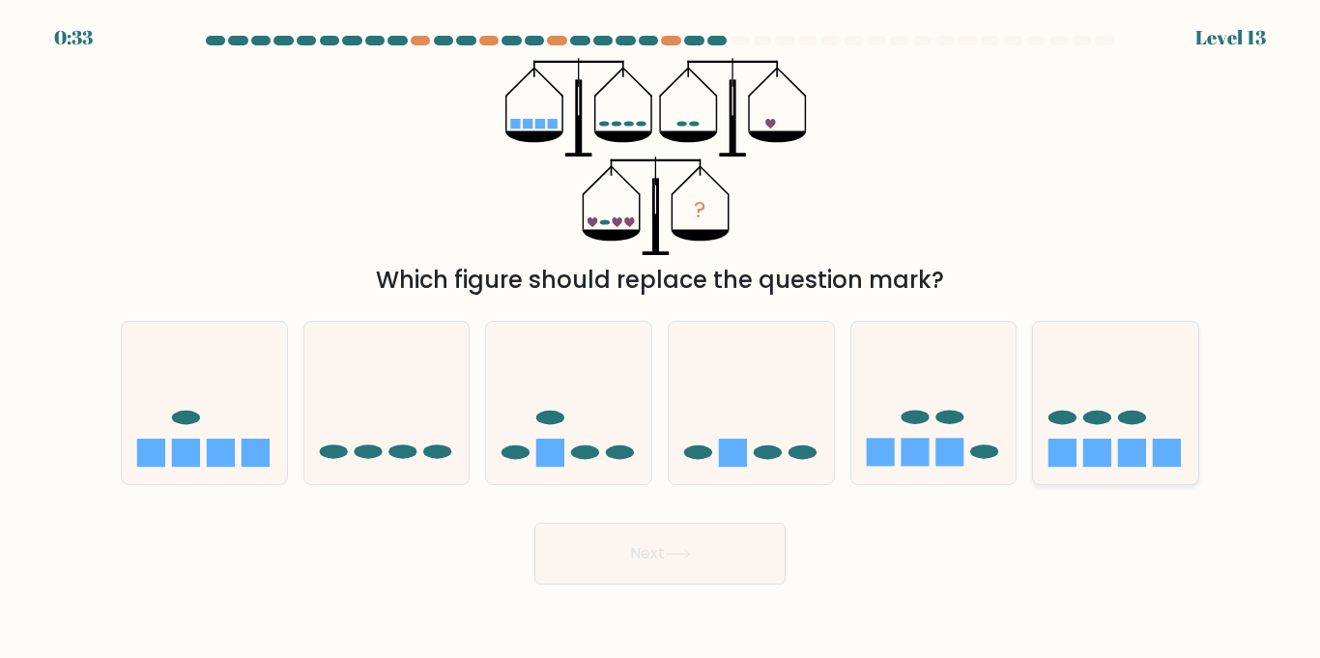
click at [1078, 424] on icon at bounding box center [1115, 402] width 165 height 136
click at [661, 339] on input "f." at bounding box center [660, 335] width 1 height 10
radio input "true"
click at [604, 578] on button "Next" at bounding box center [659, 554] width 251 height 62
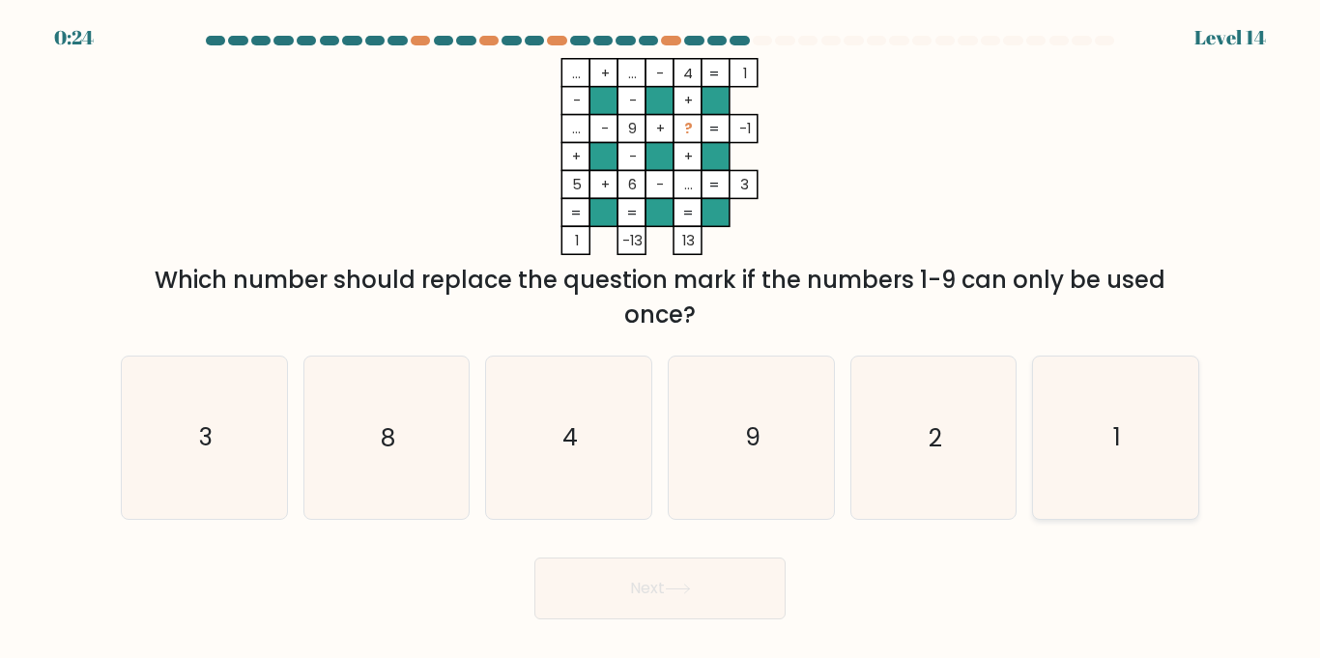
click at [1085, 469] on icon "1" at bounding box center [1115, 437] width 161 height 161
click at [661, 339] on input "f. 1" at bounding box center [660, 335] width 1 height 10
radio input "true"
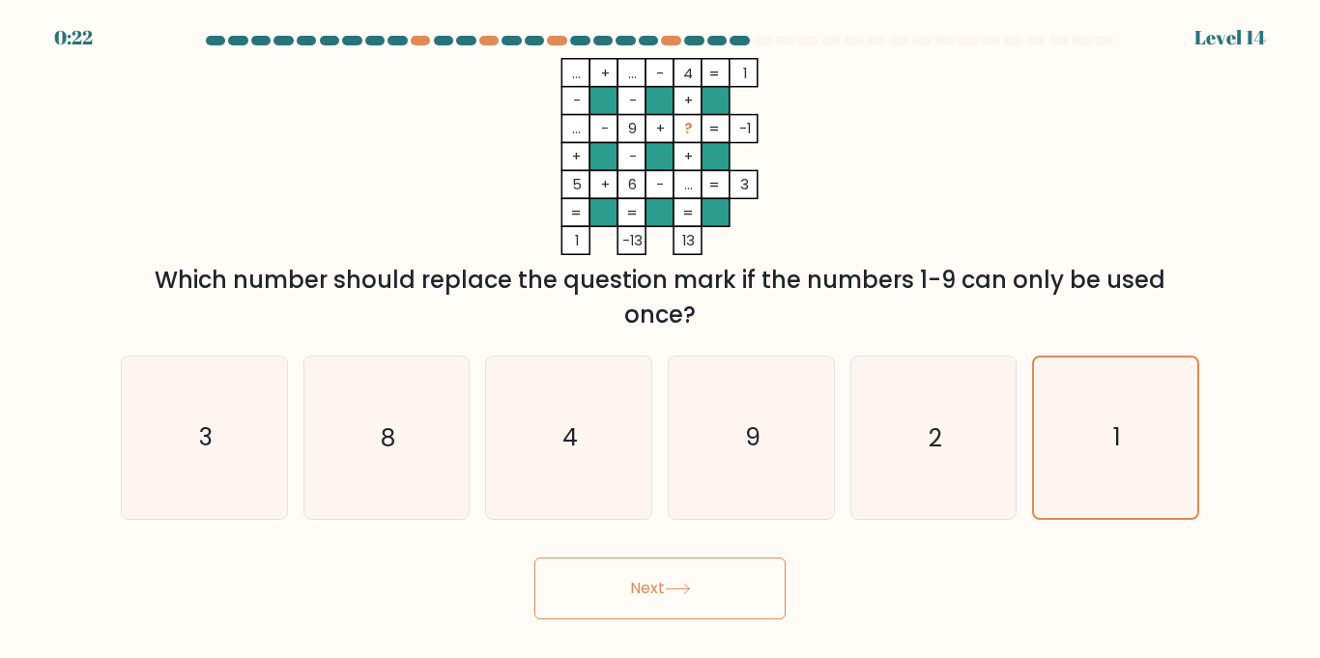
click at [670, 595] on button "Next" at bounding box center [659, 589] width 251 height 62
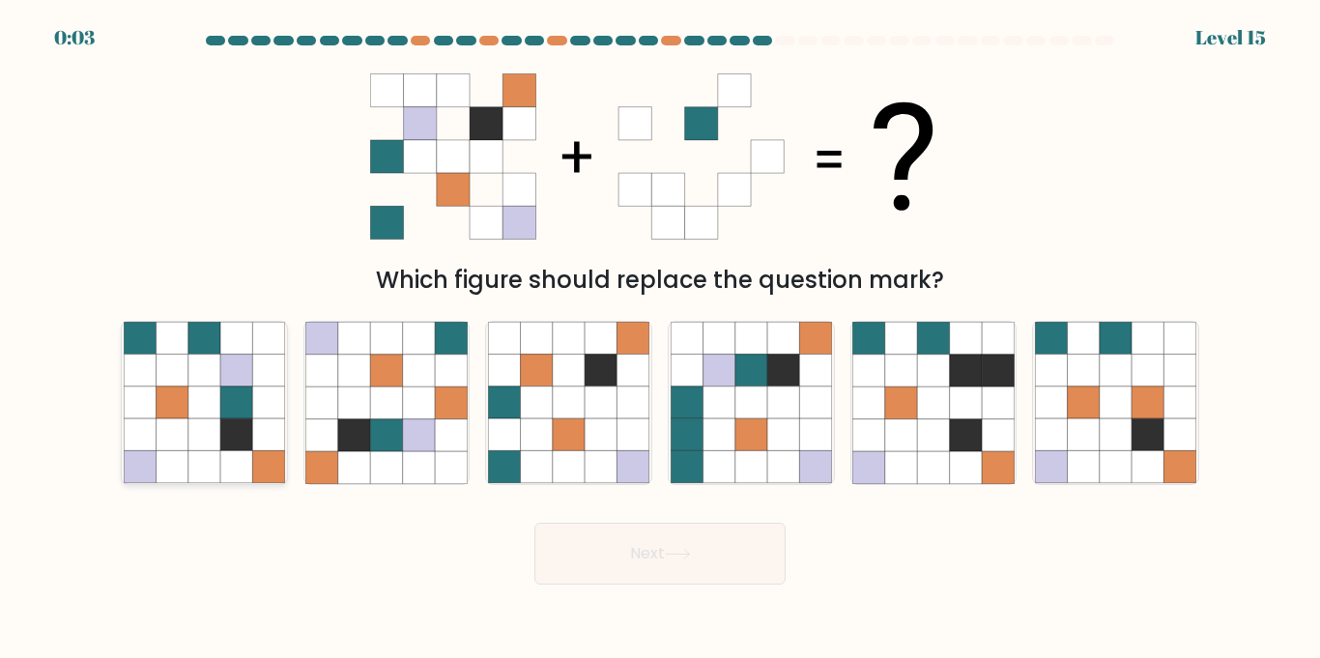
click at [212, 438] on icon at bounding box center [204, 435] width 32 height 32
click at [660, 339] on input "a." at bounding box center [660, 335] width 1 height 10
radio input "true"
click at [586, 570] on button "Next" at bounding box center [659, 554] width 251 height 62
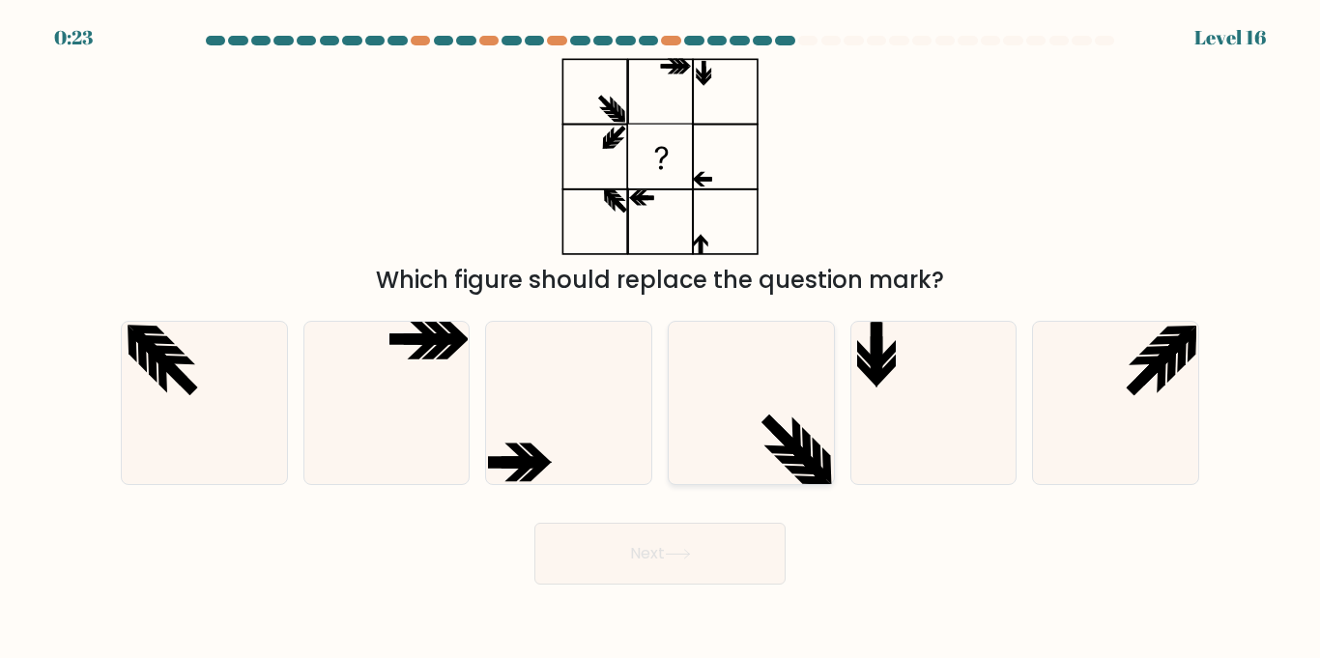
click at [817, 415] on icon at bounding box center [751, 402] width 161 height 161
click at [661, 339] on input "d." at bounding box center [660, 335] width 1 height 10
radio input "true"
click at [711, 529] on button "Next" at bounding box center [659, 554] width 251 height 62
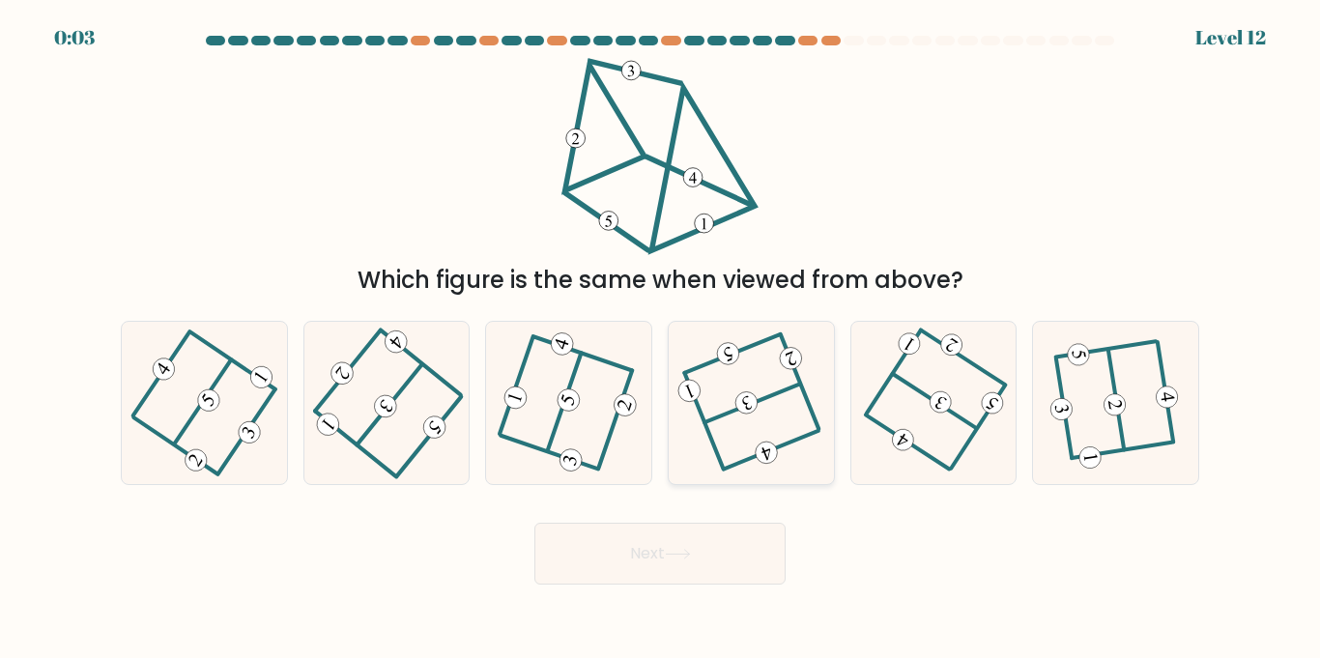
click at [770, 339] on 308 at bounding box center [731, 353] width 95 height 39
click at [661, 339] on input "d." at bounding box center [660, 335] width 1 height 10
radio input "true"
click at [676, 549] on icon at bounding box center [678, 554] width 26 height 11
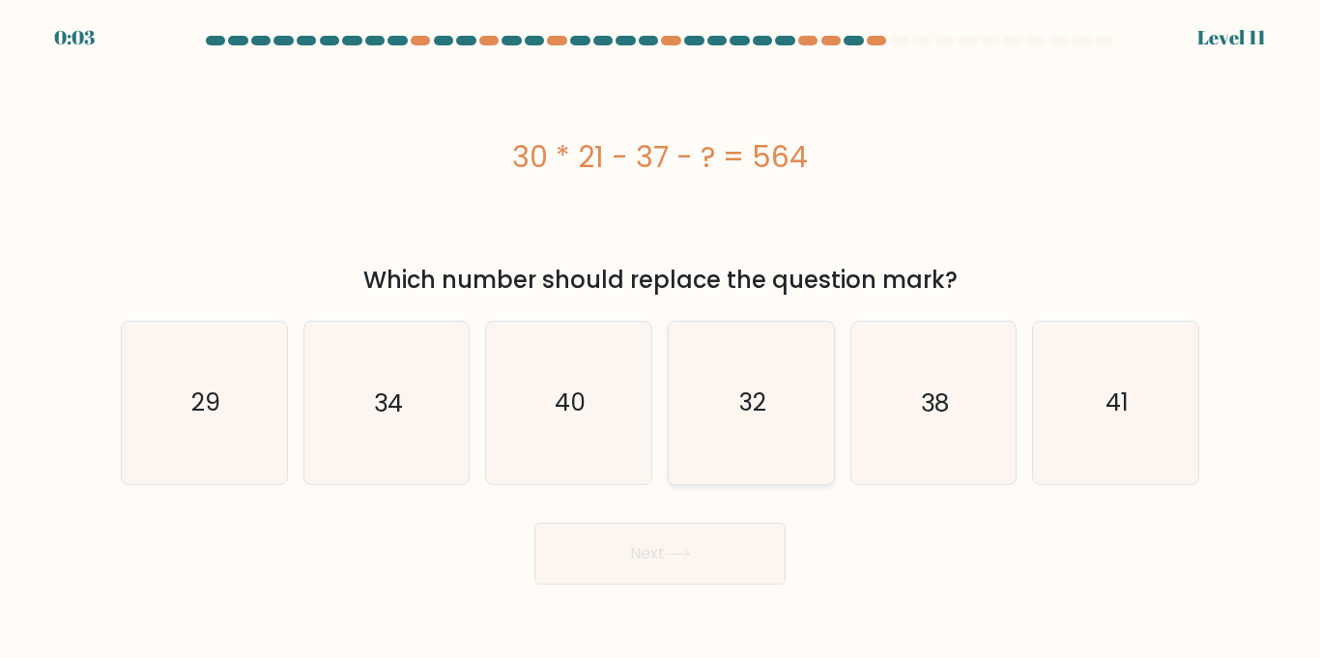
click at [668, 463] on div "32" at bounding box center [751, 402] width 167 height 163
click at [661, 339] on input "d. 32" at bounding box center [660, 335] width 1 height 10
radio input "true"
click at [658, 530] on button "Next" at bounding box center [659, 554] width 251 height 62
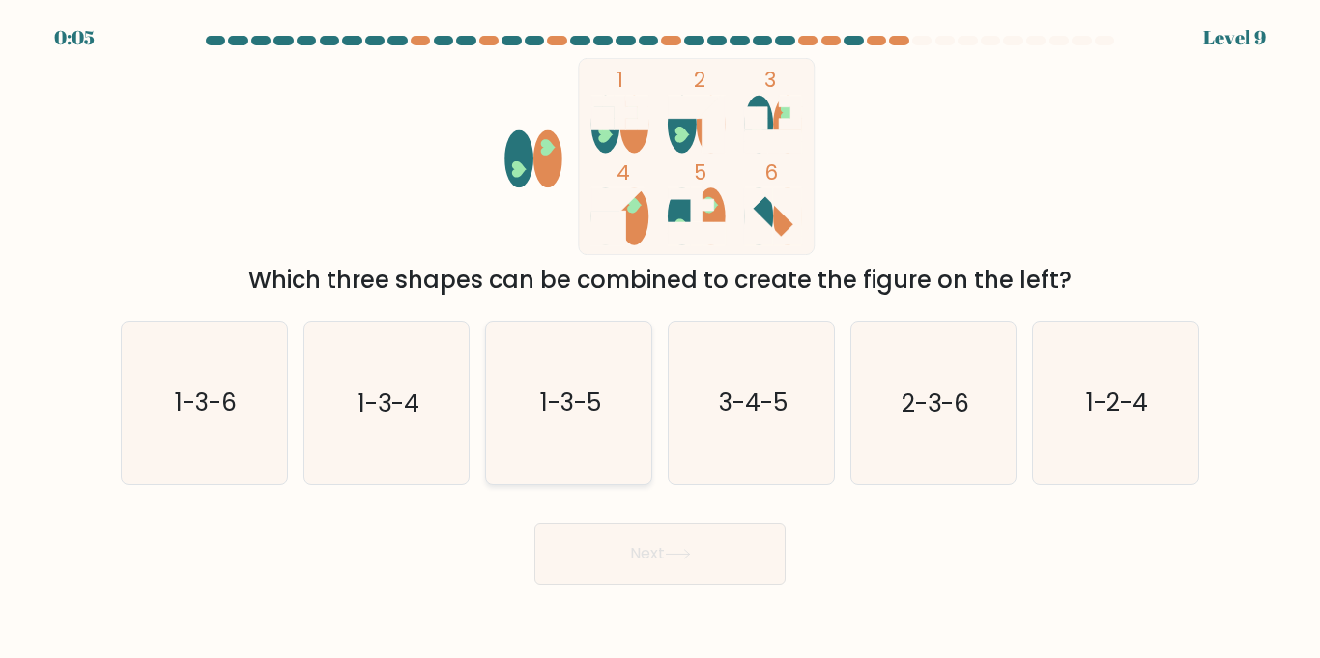
click at [537, 404] on icon "1-3-5" at bounding box center [568, 402] width 161 height 161
click at [660, 339] on input "c. 1-3-5" at bounding box center [660, 335] width 1 height 10
radio input "true"
click at [715, 568] on button "Next" at bounding box center [659, 554] width 251 height 62
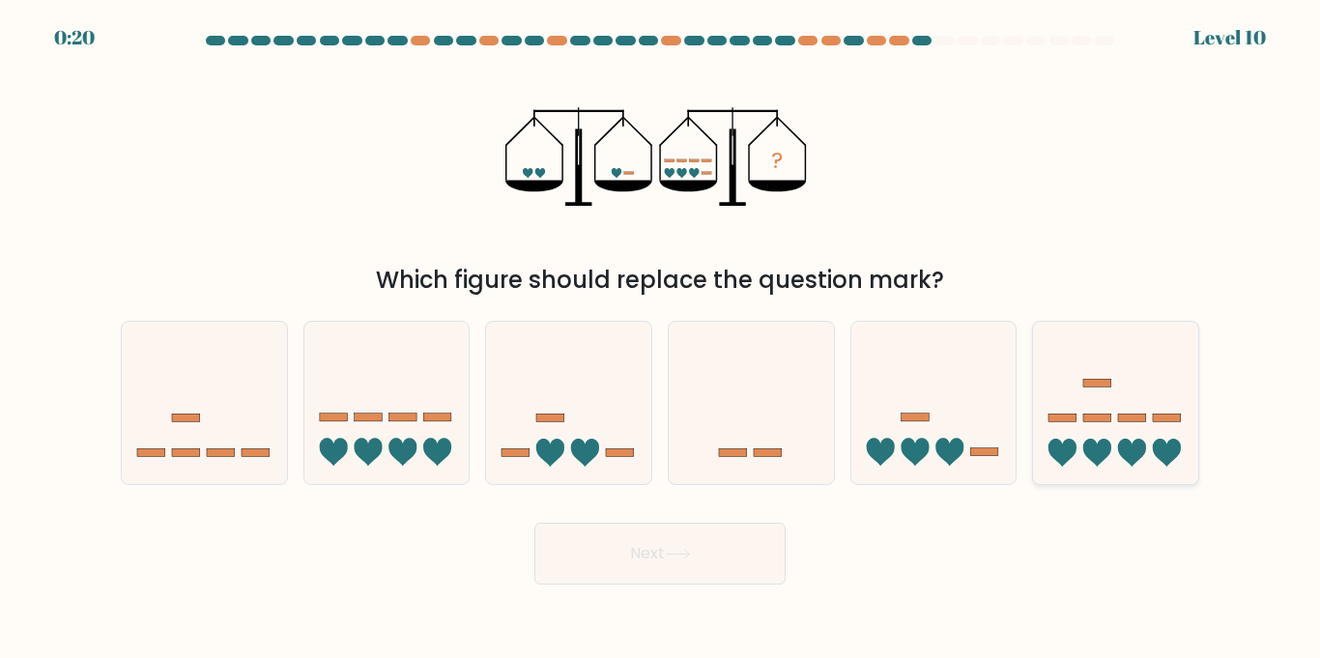
click at [1146, 438] on icon at bounding box center [1115, 402] width 165 height 136
click at [661, 339] on input "f." at bounding box center [660, 335] width 1 height 10
radio input "true"
click at [647, 557] on button "Next" at bounding box center [659, 554] width 251 height 62
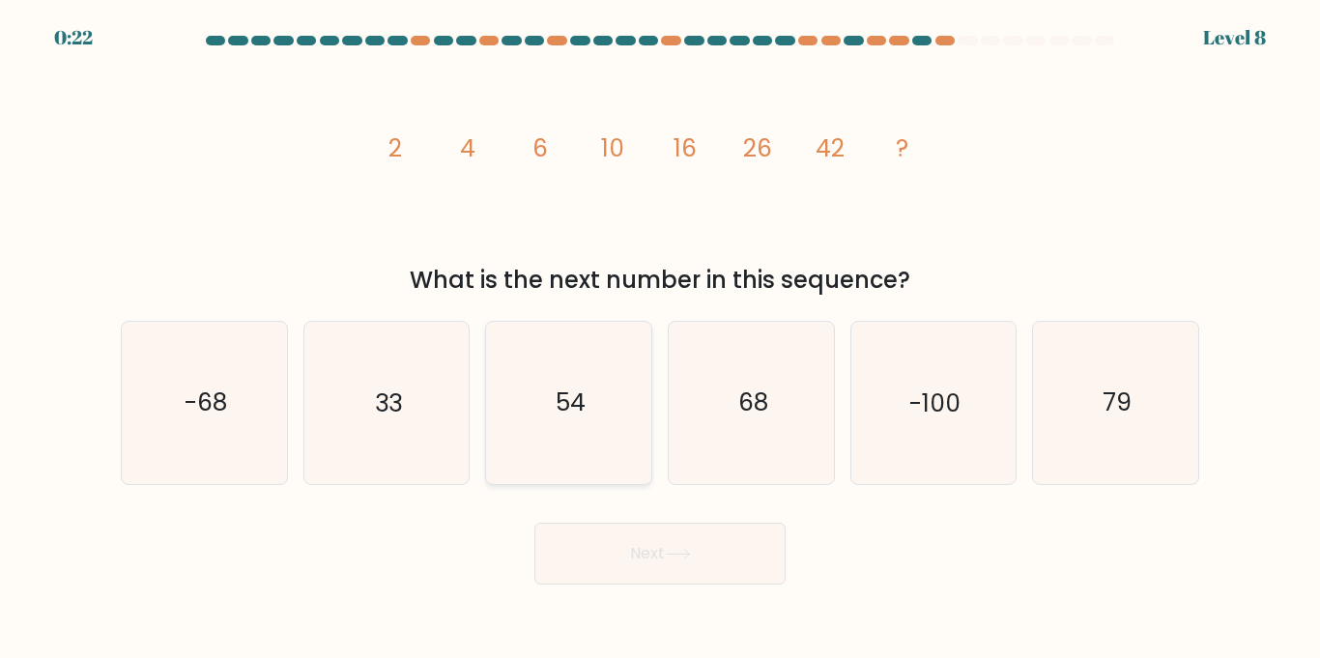
click at [521, 394] on icon "54" at bounding box center [568, 402] width 161 height 161
click at [660, 339] on input "c. 54" at bounding box center [660, 335] width 1 height 10
radio input "true"
click at [678, 560] on button "Next" at bounding box center [659, 554] width 251 height 62
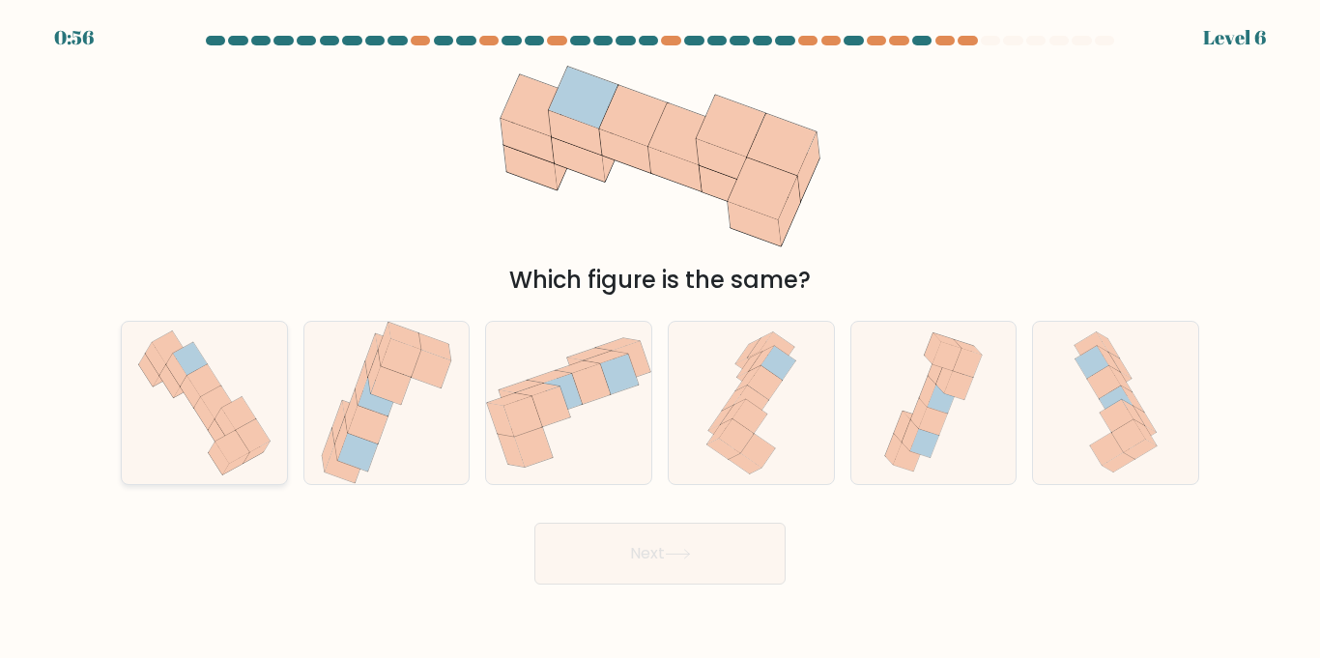
click at [192, 427] on icon at bounding box center [205, 402] width 154 height 161
click at [660, 339] on input "a." at bounding box center [660, 335] width 1 height 10
radio input "true"
click at [625, 546] on button "Next" at bounding box center [659, 554] width 251 height 62
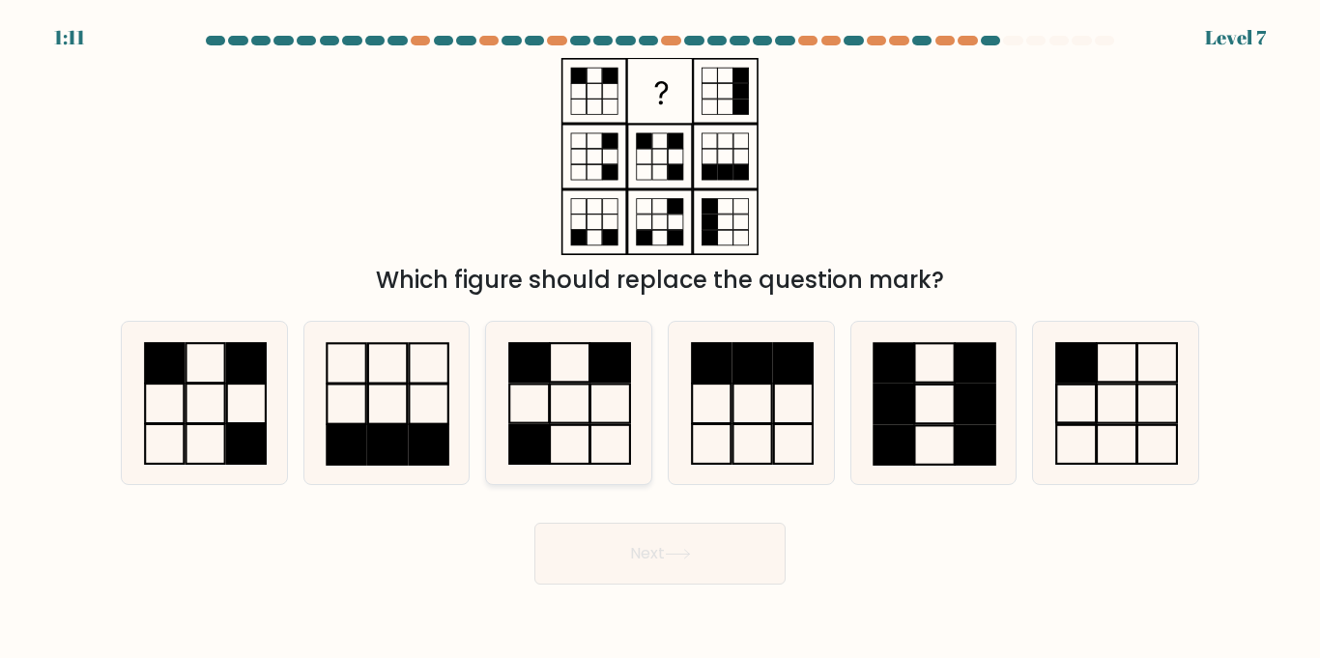
click at [551, 449] on icon at bounding box center [568, 402] width 161 height 161
click at [660, 339] on input "c." at bounding box center [660, 335] width 1 height 10
radio input "true"
click at [678, 525] on button "Next" at bounding box center [659, 554] width 251 height 62
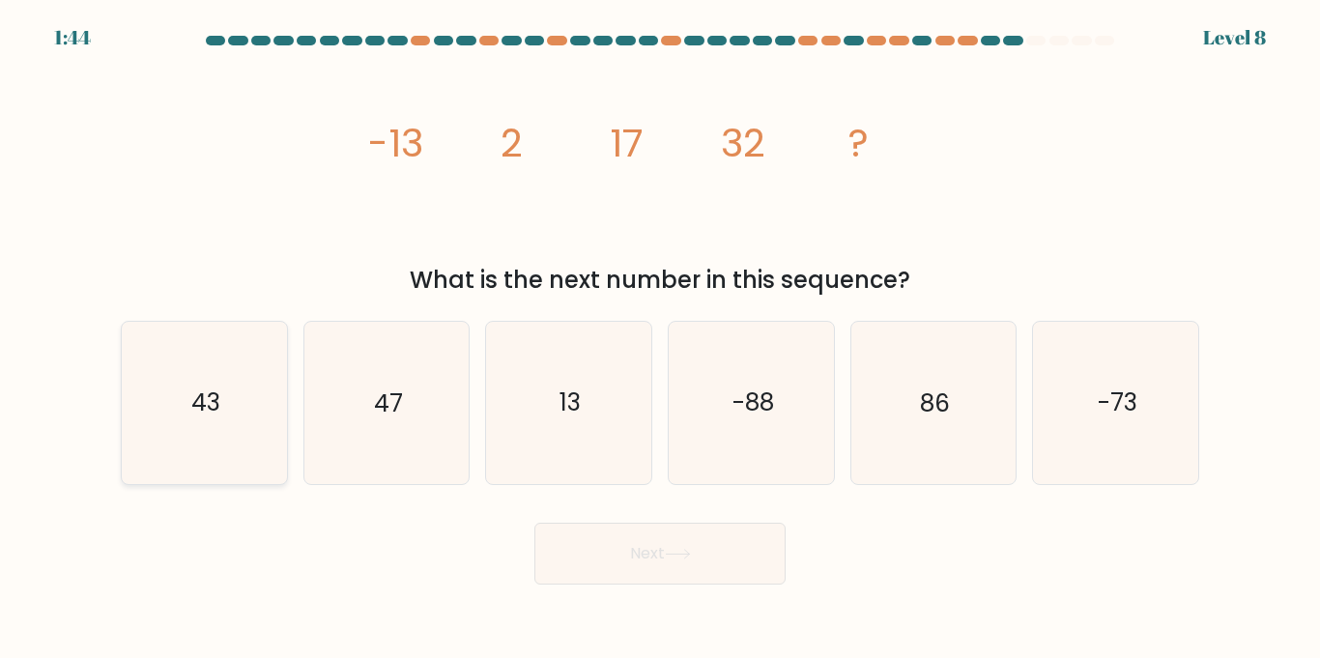
click at [236, 425] on icon "43" at bounding box center [204, 402] width 161 height 161
click at [660, 339] on input "a. 43" at bounding box center [660, 335] width 1 height 10
radio input "true"
click at [635, 563] on button "Next" at bounding box center [659, 554] width 251 height 62
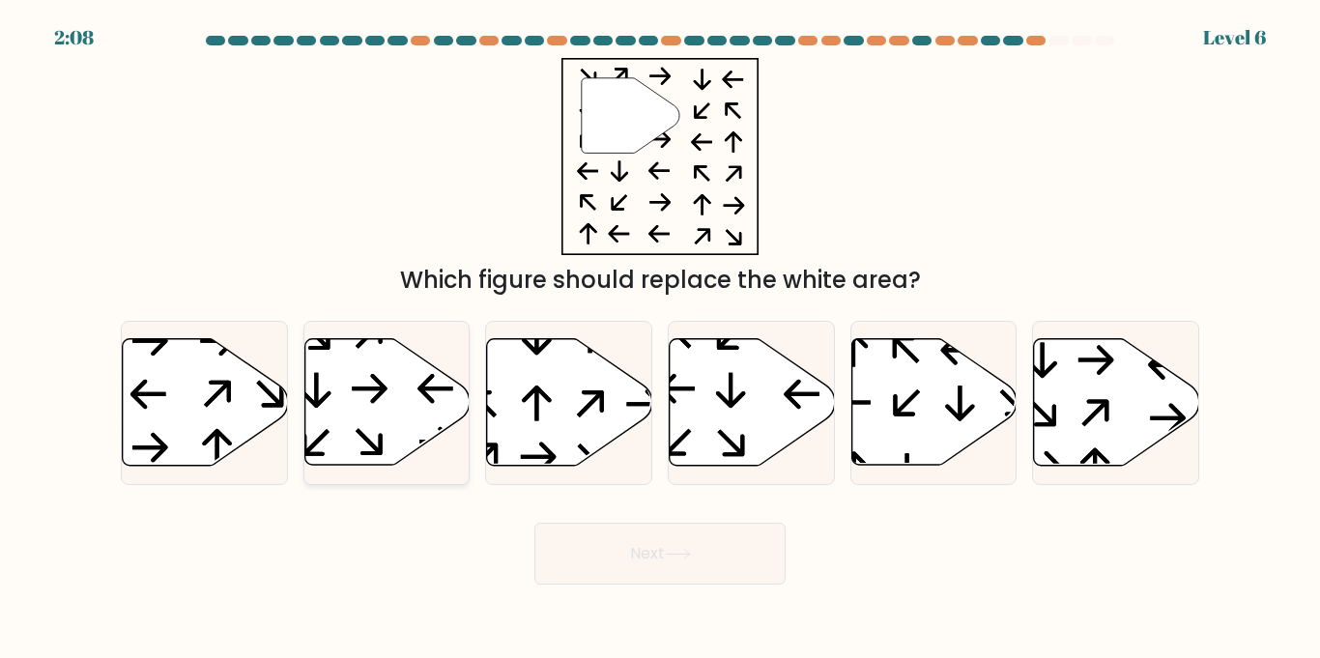
click at [349, 370] on icon at bounding box center [386, 402] width 165 height 127
click at [660, 339] on input "b." at bounding box center [660, 335] width 1 height 10
radio input "true"
click at [625, 572] on button "Next" at bounding box center [659, 554] width 251 height 62
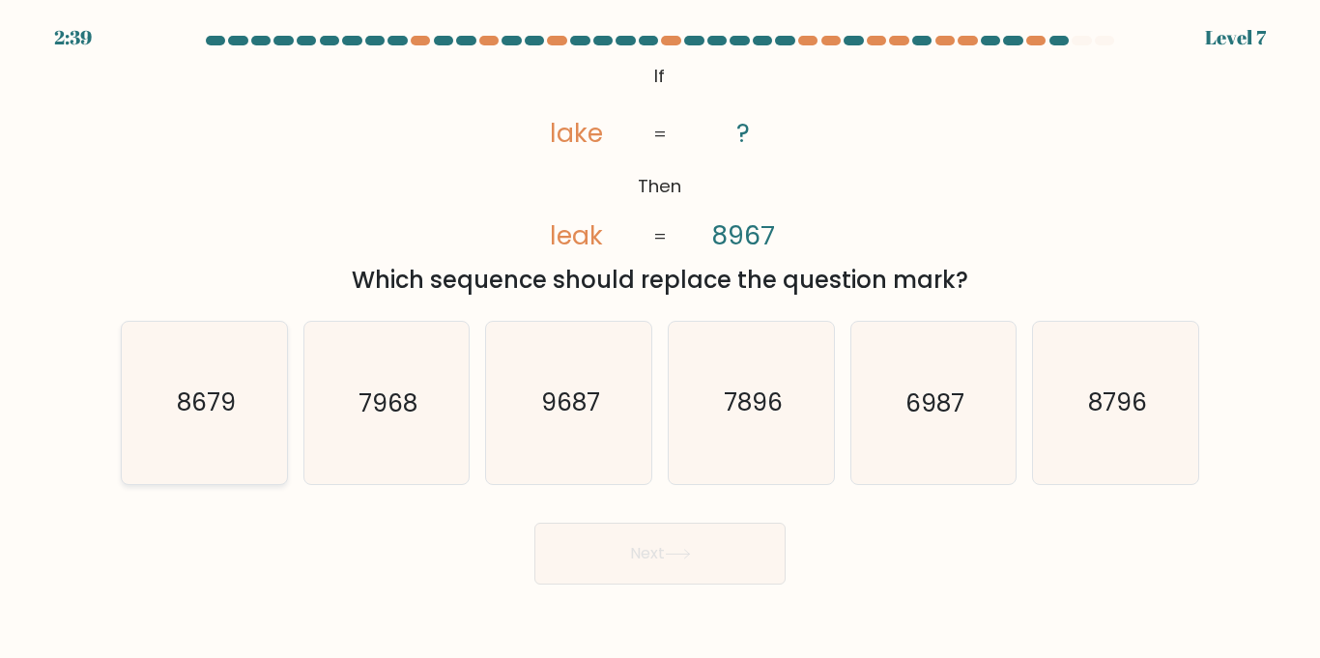
click at [272, 446] on icon "8679" at bounding box center [204, 402] width 161 height 161
click at [660, 339] on input "a. 8679" at bounding box center [660, 335] width 1 height 10
radio input "true"
click at [632, 541] on button "Next" at bounding box center [659, 554] width 251 height 62
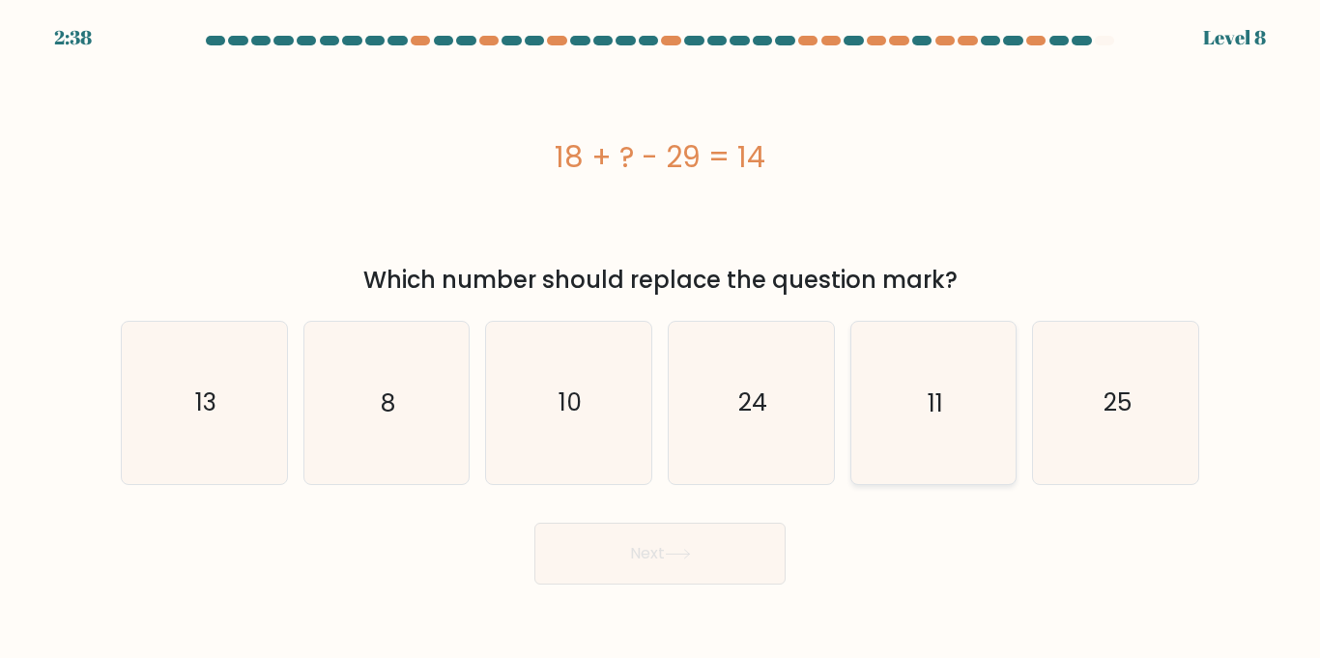
click at [920, 385] on icon "11" at bounding box center [932, 402] width 161 height 161
click at [661, 339] on input "e. 11" at bounding box center [660, 335] width 1 height 10
radio input "true"
click at [749, 527] on button "Next" at bounding box center [659, 554] width 251 height 62
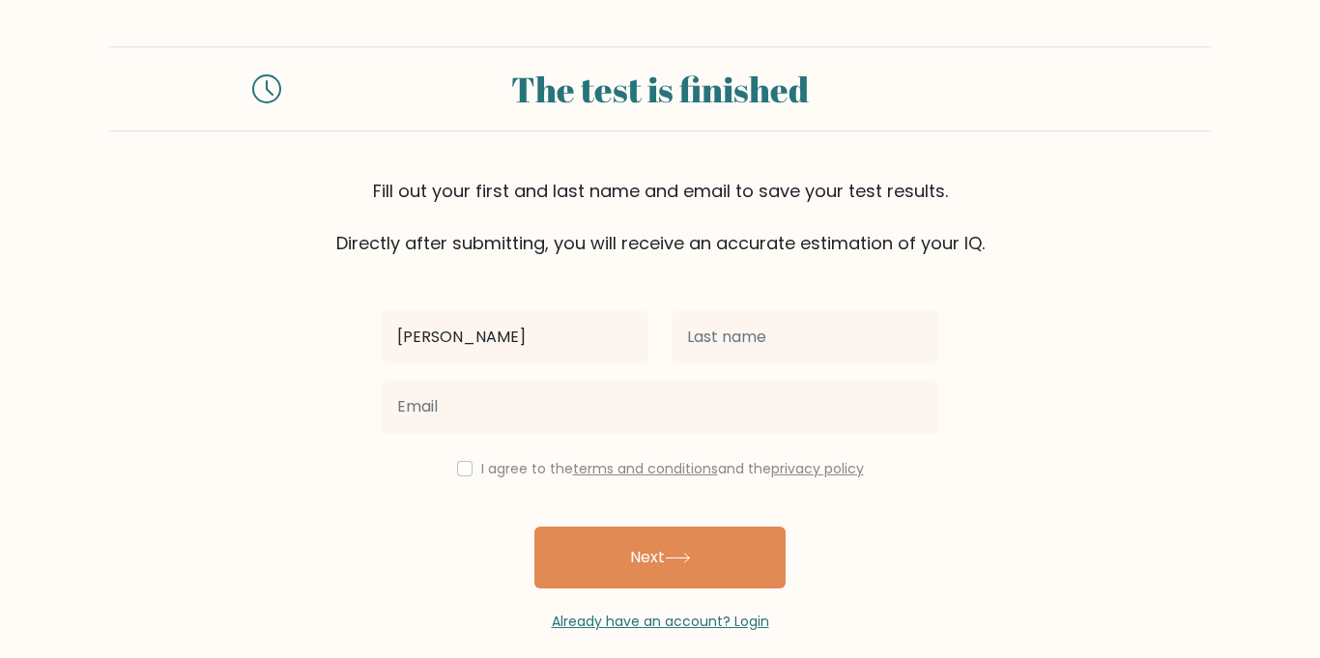
type input "[PERSON_NAME]"
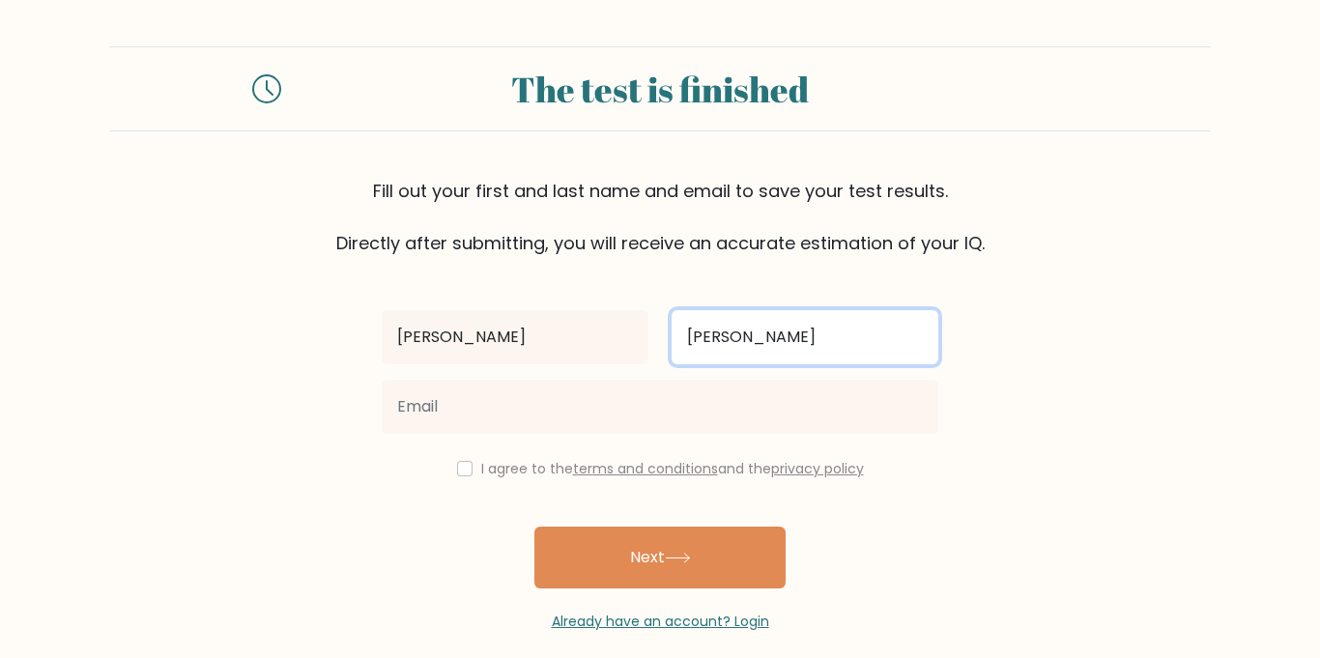
type input "[PERSON_NAME]"
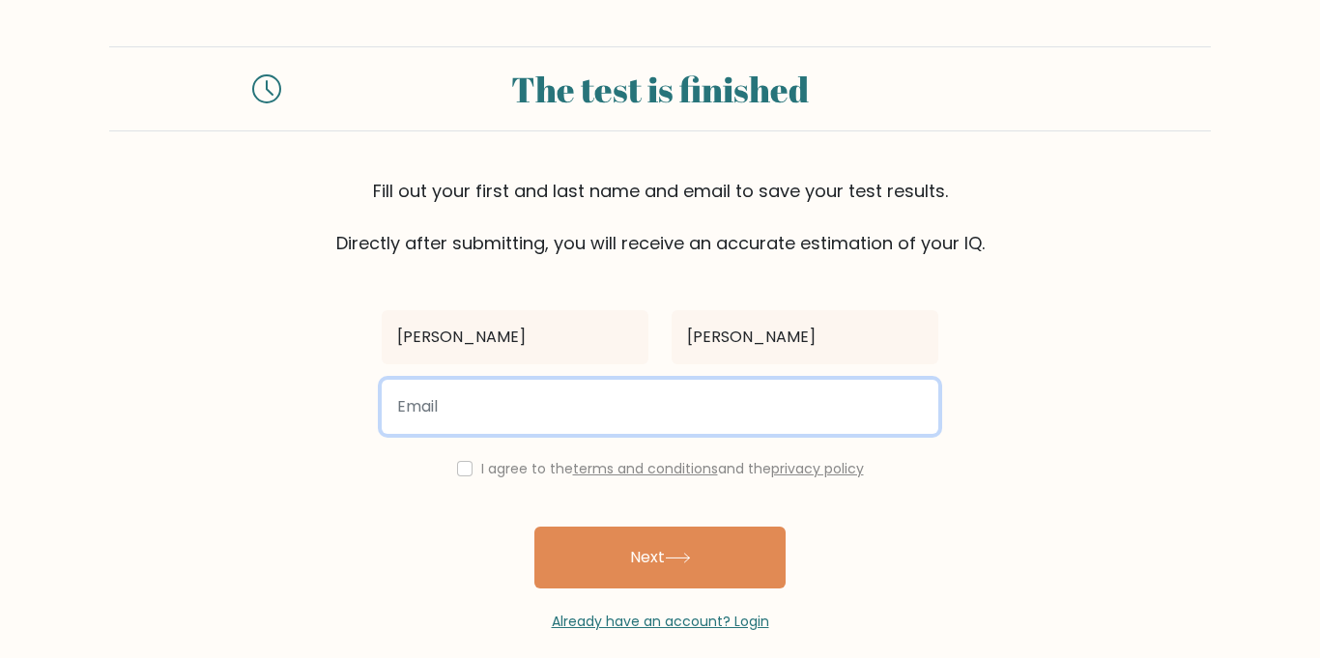
click at [611, 432] on input "email" at bounding box center [660, 407] width 557 height 54
type input "[EMAIL_ADDRESS][DOMAIN_NAME]"
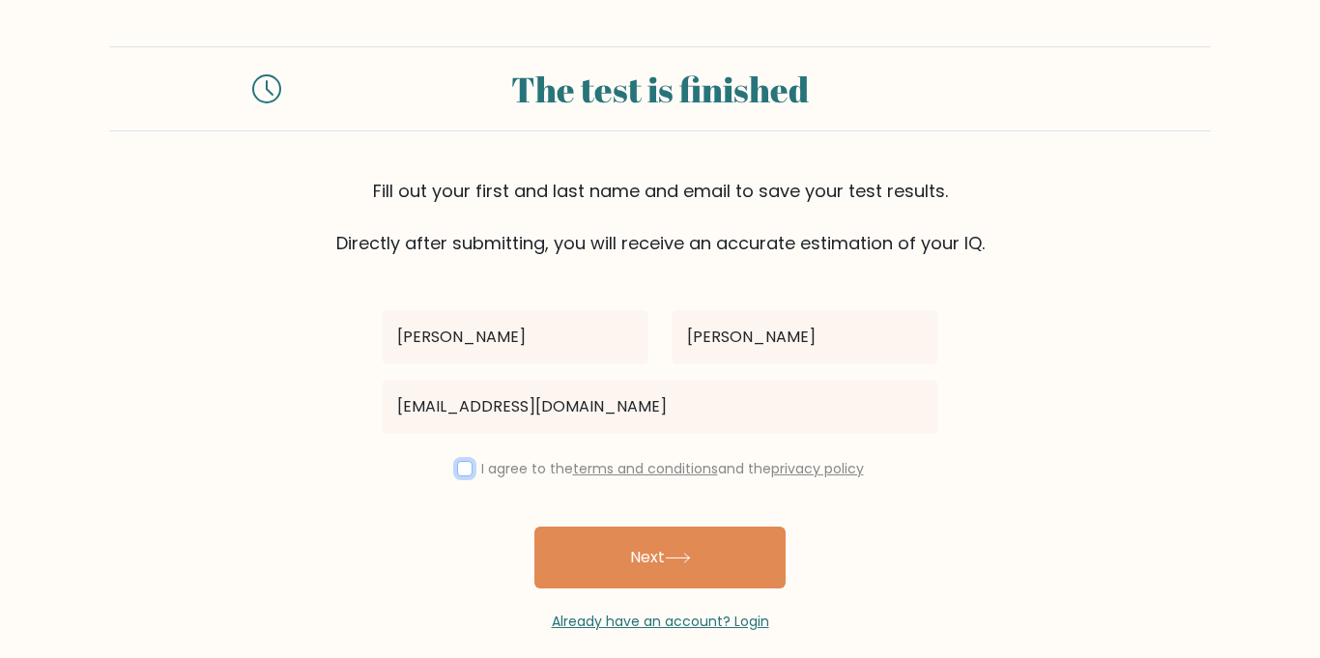
click at [463, 471] on input "checkbox" at bounding box center [464, 468] width 15 height 15
checkbox input "true"
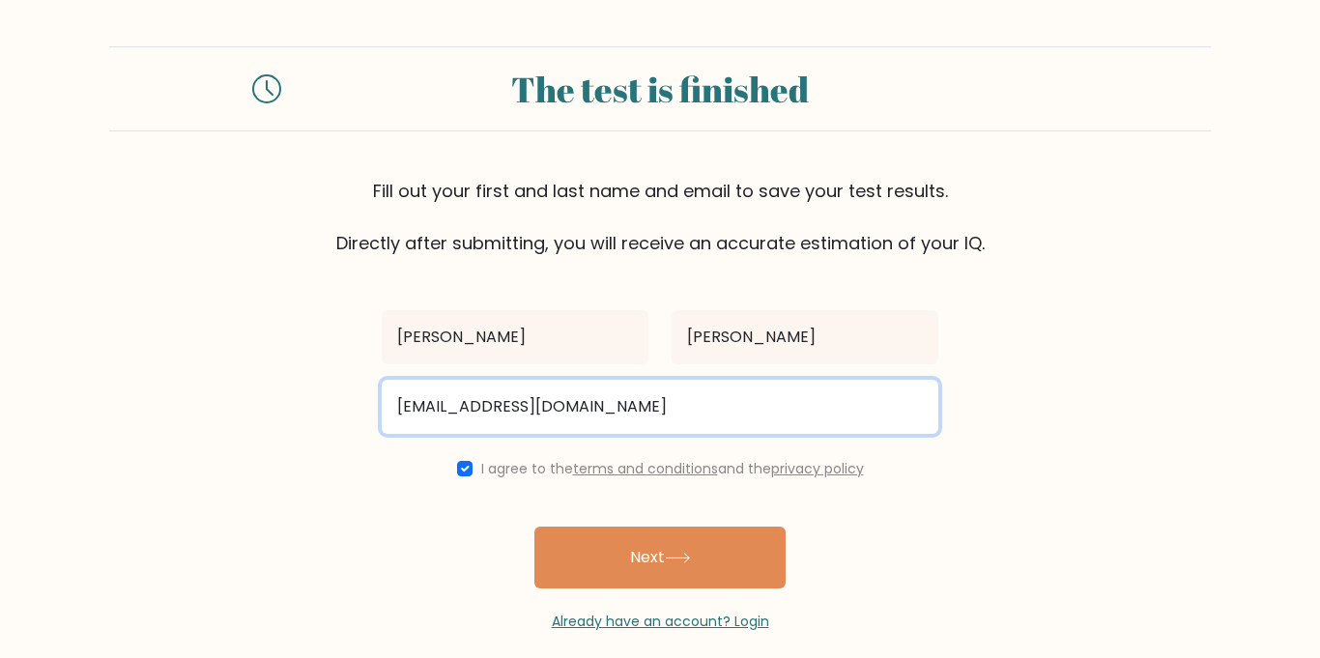
click at [475, 405] on input "taylorkrick@gmail.com" at bounding box center [660, 407] width 557 height 54
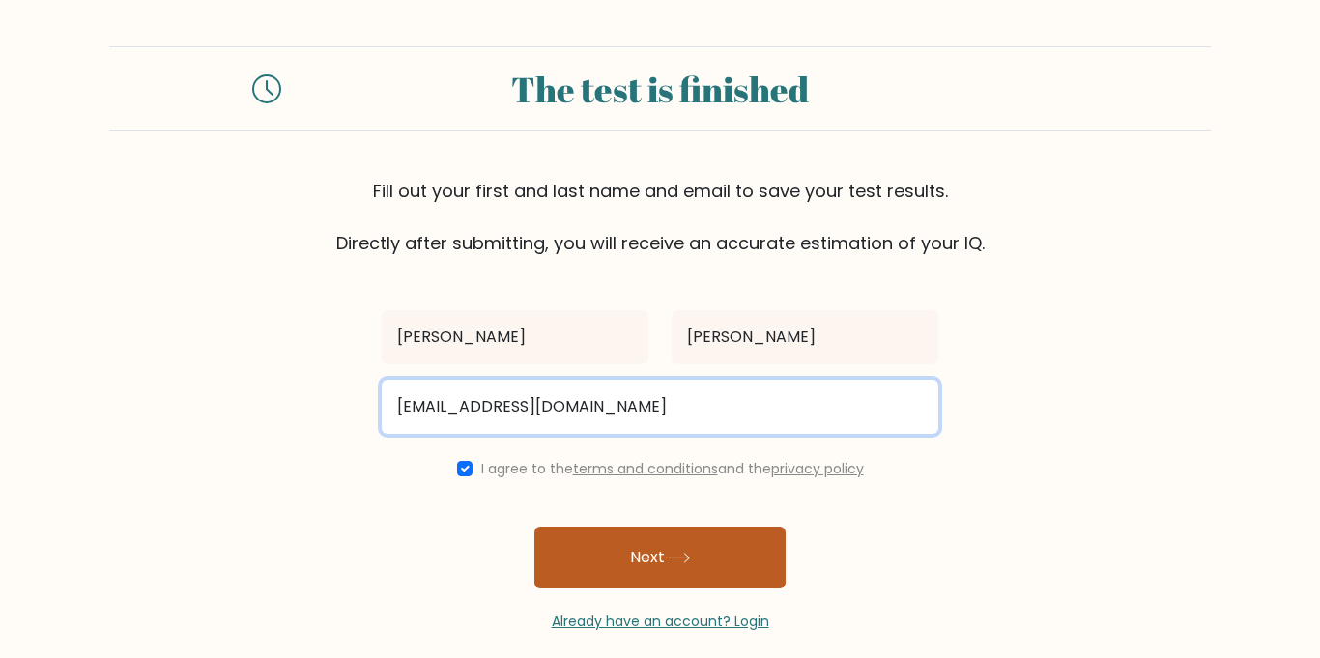
type input "taylorkrick1999@gmail.com"
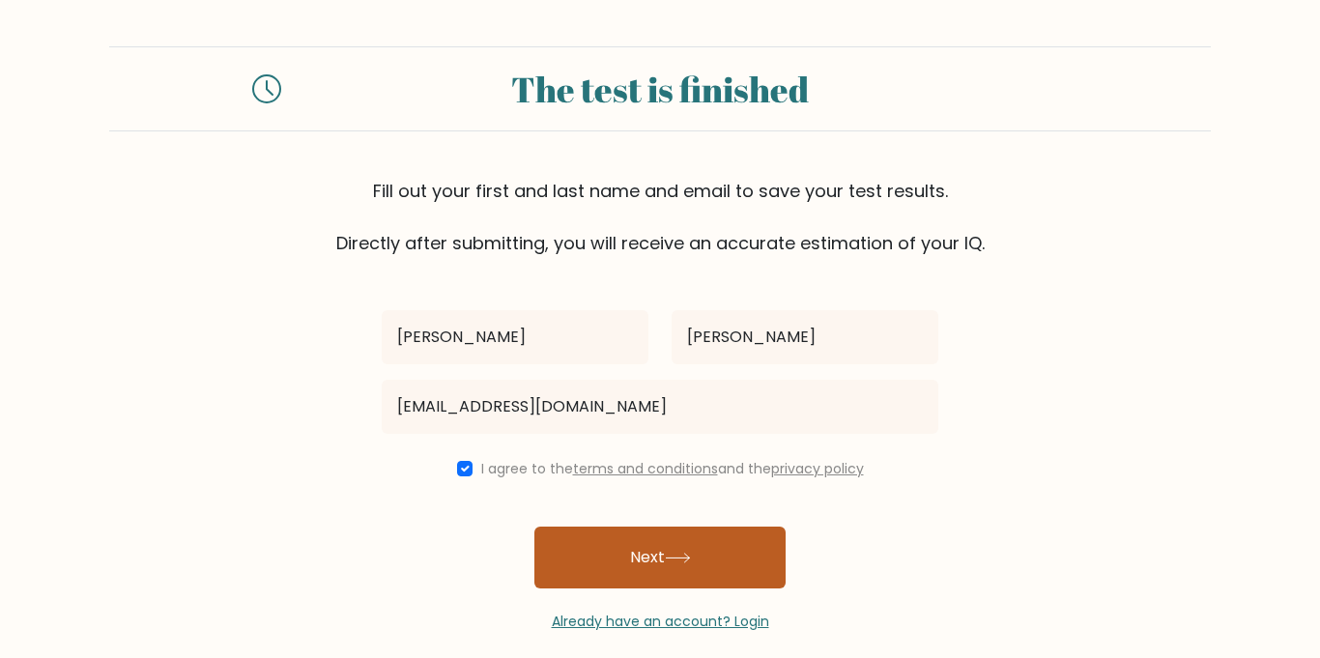
click at [611, 558] on button "Next" at bounding box center [659, 558] width 251 height 62
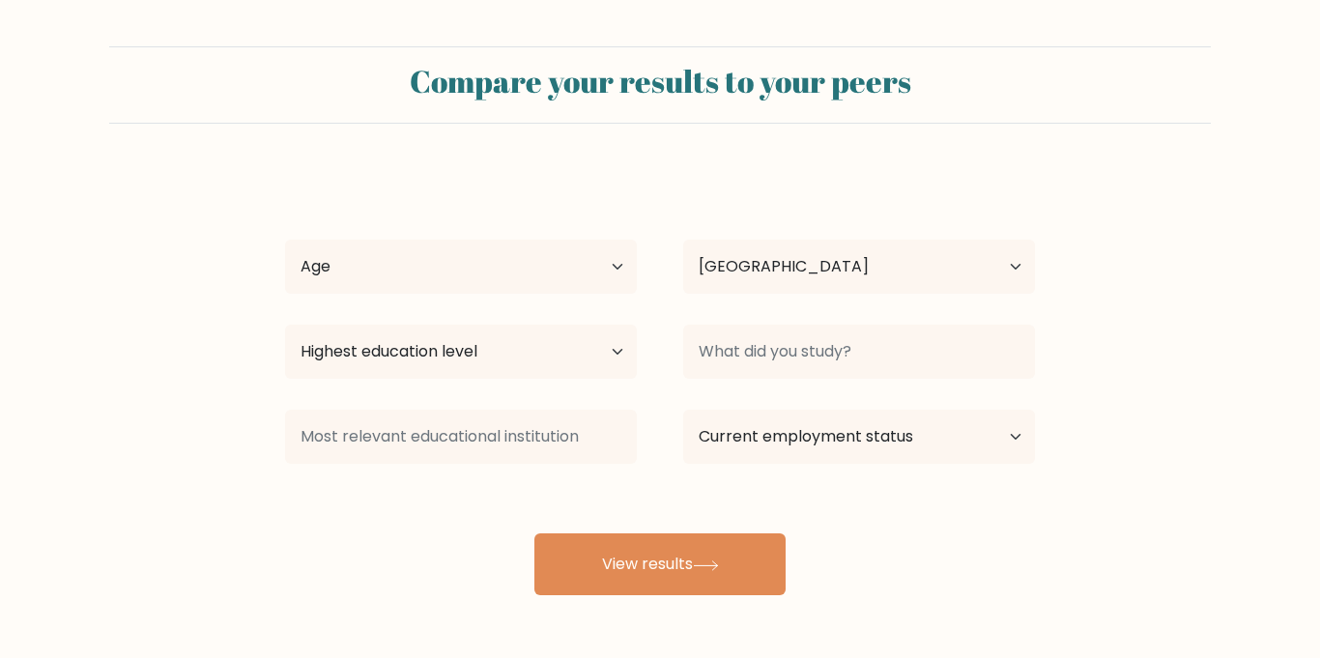
select select "US"
click at [617, 263] on select "Age Under [DEMOGRAPHIC_DATA] [DEMOGRAPHIC_DATA] [DEMOGRAPHIC_DATA] [DEMOGRAPHIC…" at bounding box center [461, 267] width 352 height 54
select select "25_34"
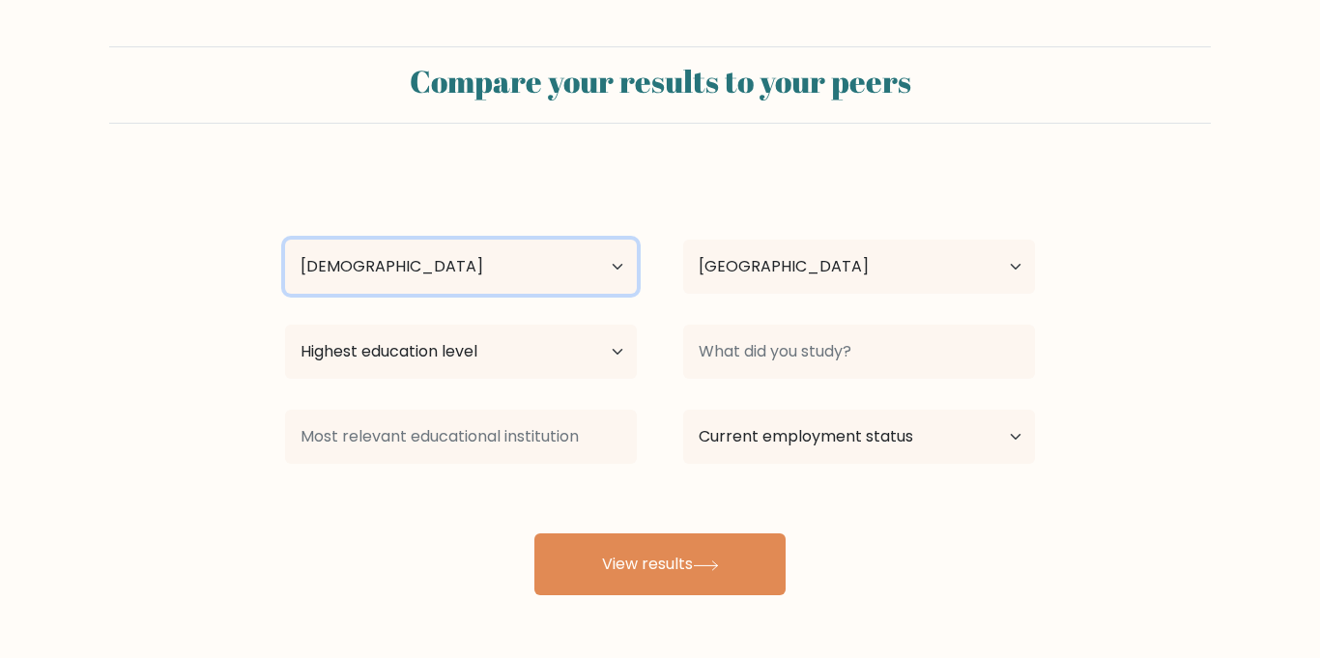
click at [285, 240] on select "Age Under [DEMOGRAPHIC_DATA] [DEMOGRAPHIC_DATA] [DEMOGRAPHIC_DATA] [DEMOGRAPHIC…" at bounding box center [461, 267] width 352 height 54
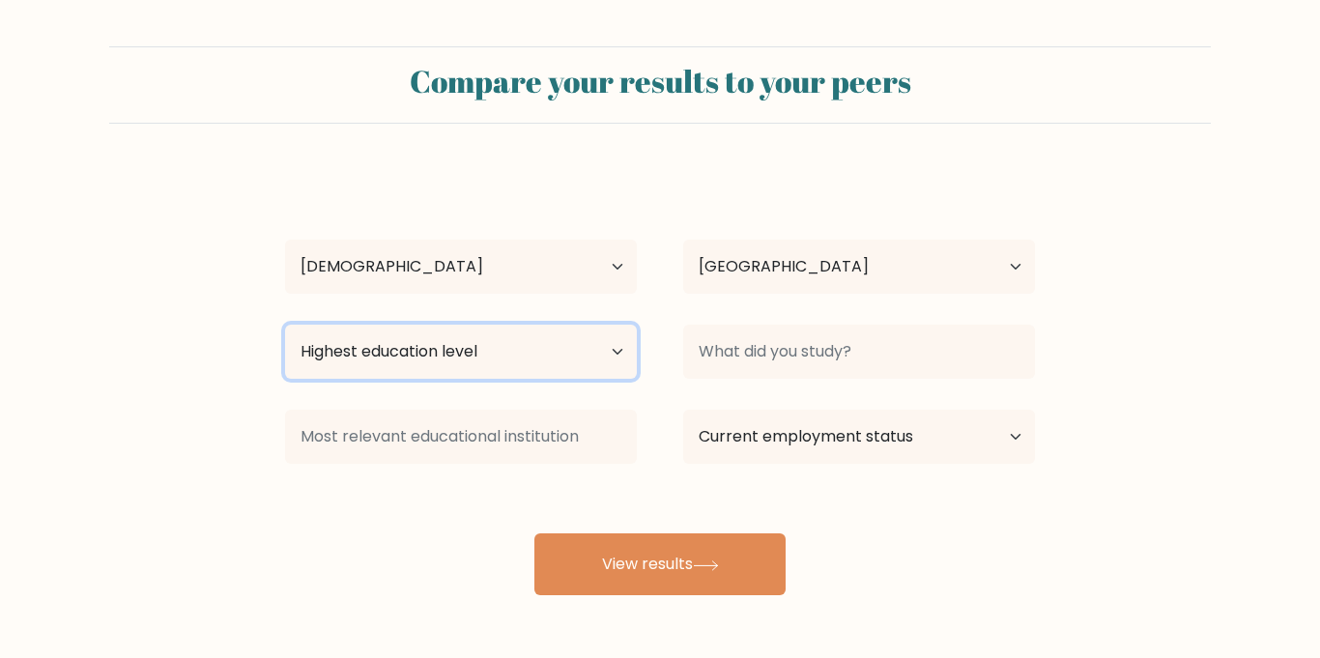
click at [473, 363] on select "Highest education level No schooling Primary Lower Secondary Upper Secondary Oc…" at bounding box center [461, 352] width 352 height 54
select select "bachelors_degree"
click at [285, 325] on select "Highest education level No schooling Primary Lower Secondary Upper Secondary Oc…" at bounding box center [461, 352] width 352 height 54
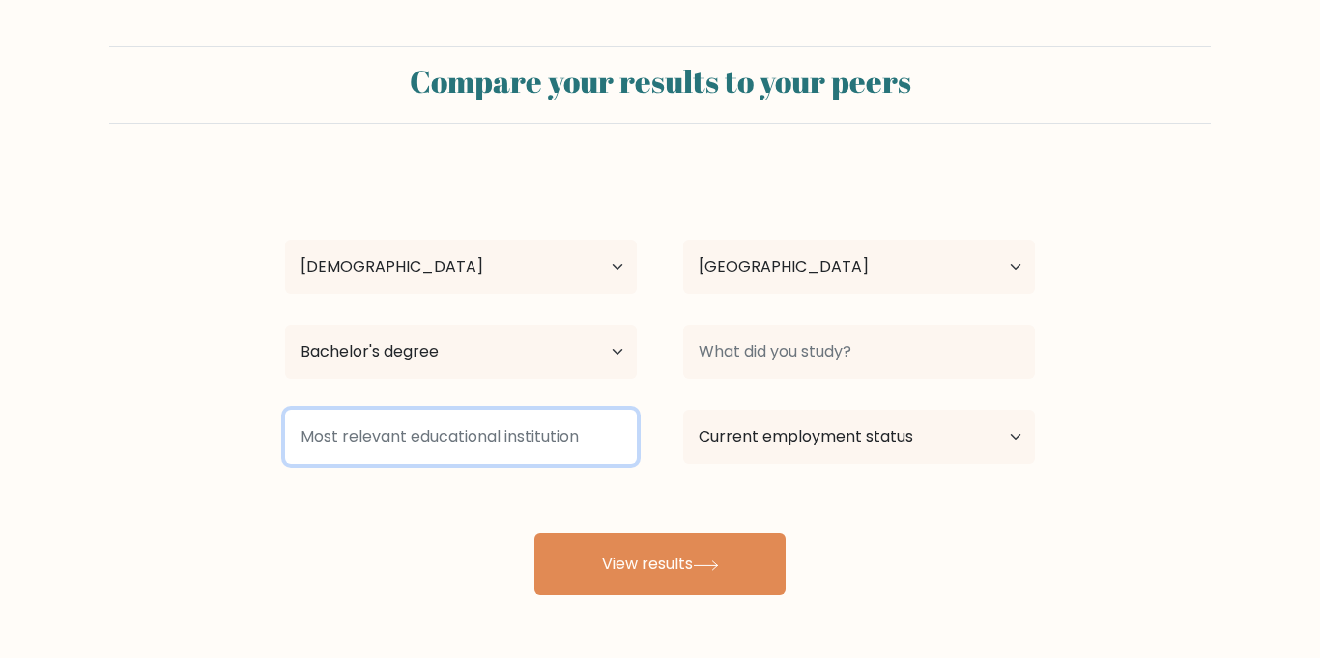
click at [594, 442] on input at bounding box center [461, 437] width 352 height 54
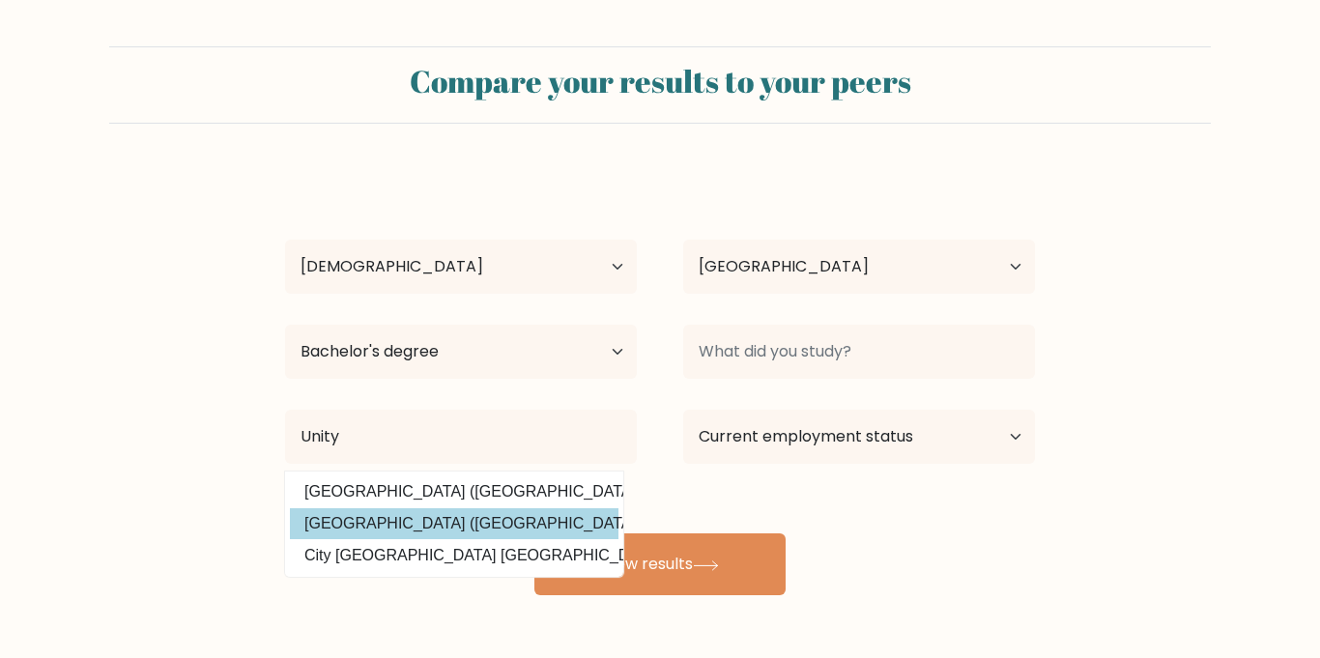
click at [549, 523] on option "[GEOGRAPHIC_DATA] ([GEOGRAPHIC_DATA])" at bounding box center [454, 523] width 329 height 31
type input "[GEOGRAPHIC_DATA]"
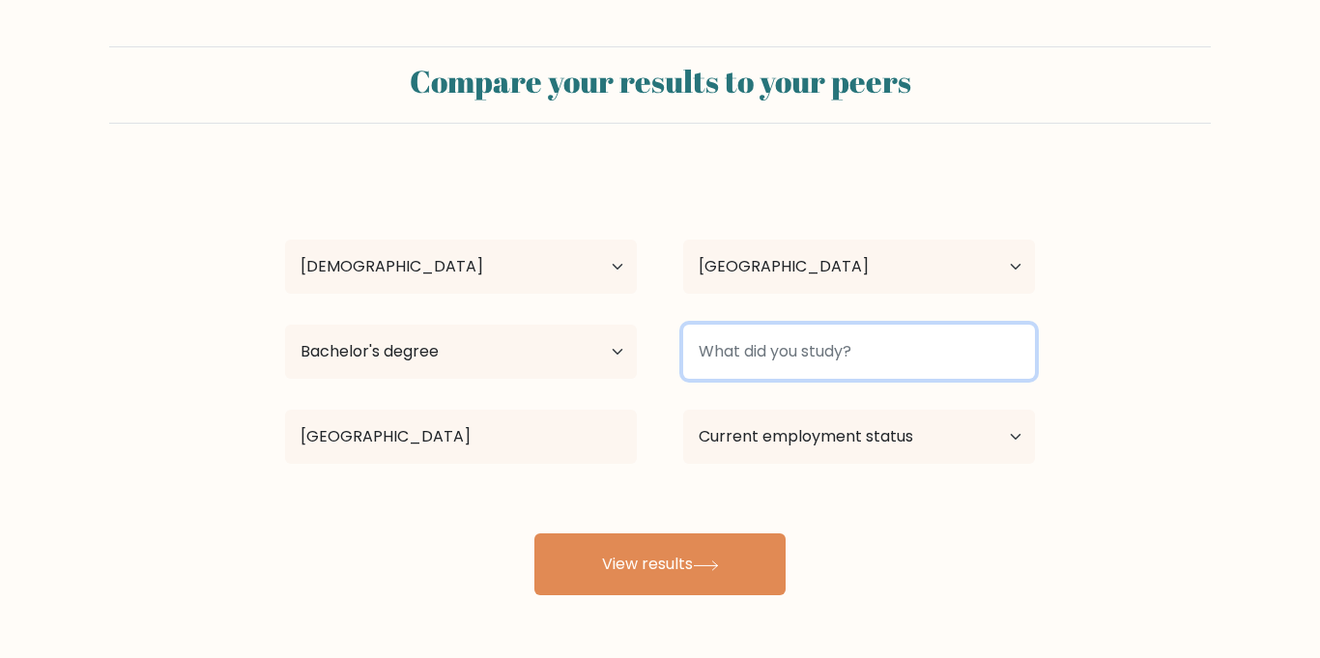
click at [904, 348] on input at bounding box center [859, 352] width 352 height 54
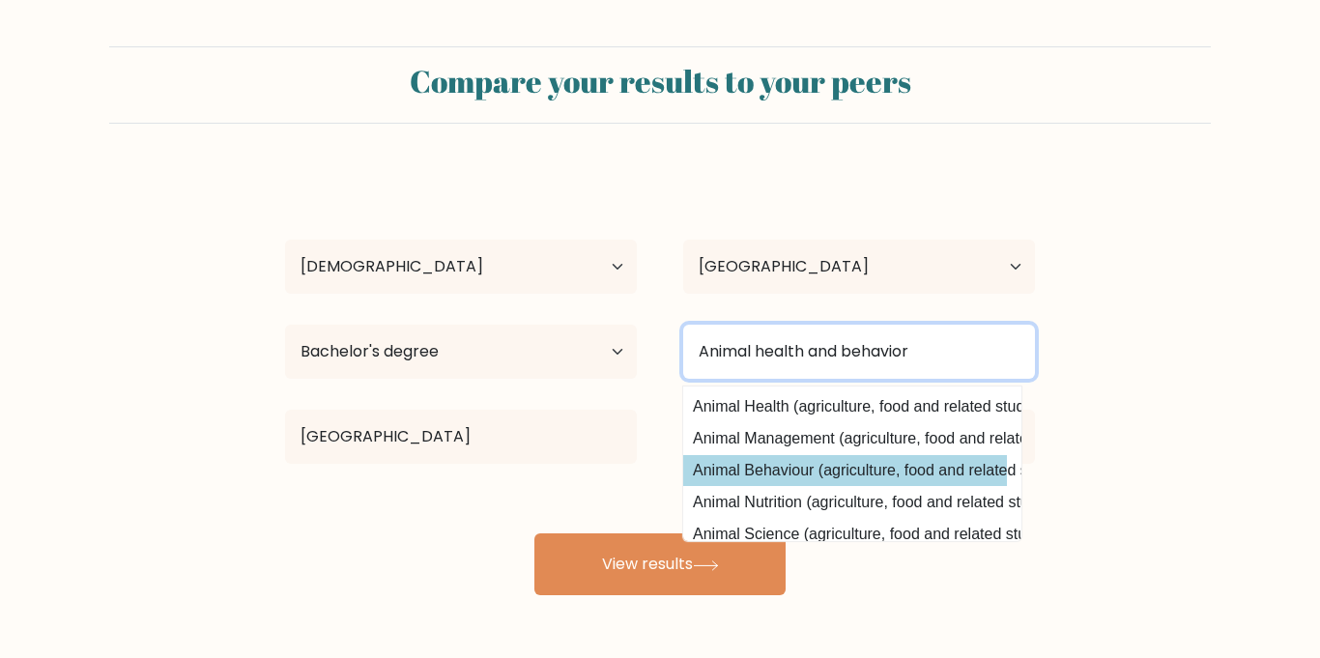
scroll to position [0, 12]
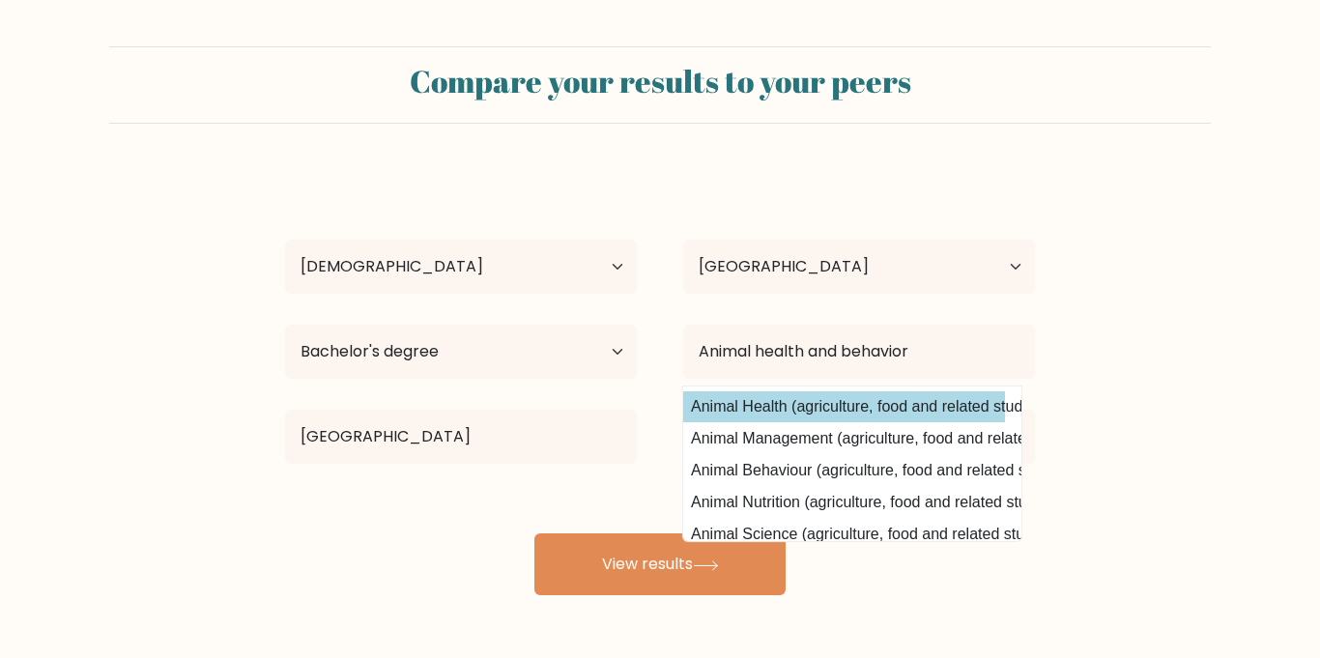
click at [794, 407] on option "Animal Health (agriculture, food and related studies)" at bounding box center [840, 406] width 329 height 31
type input "Animal Health"
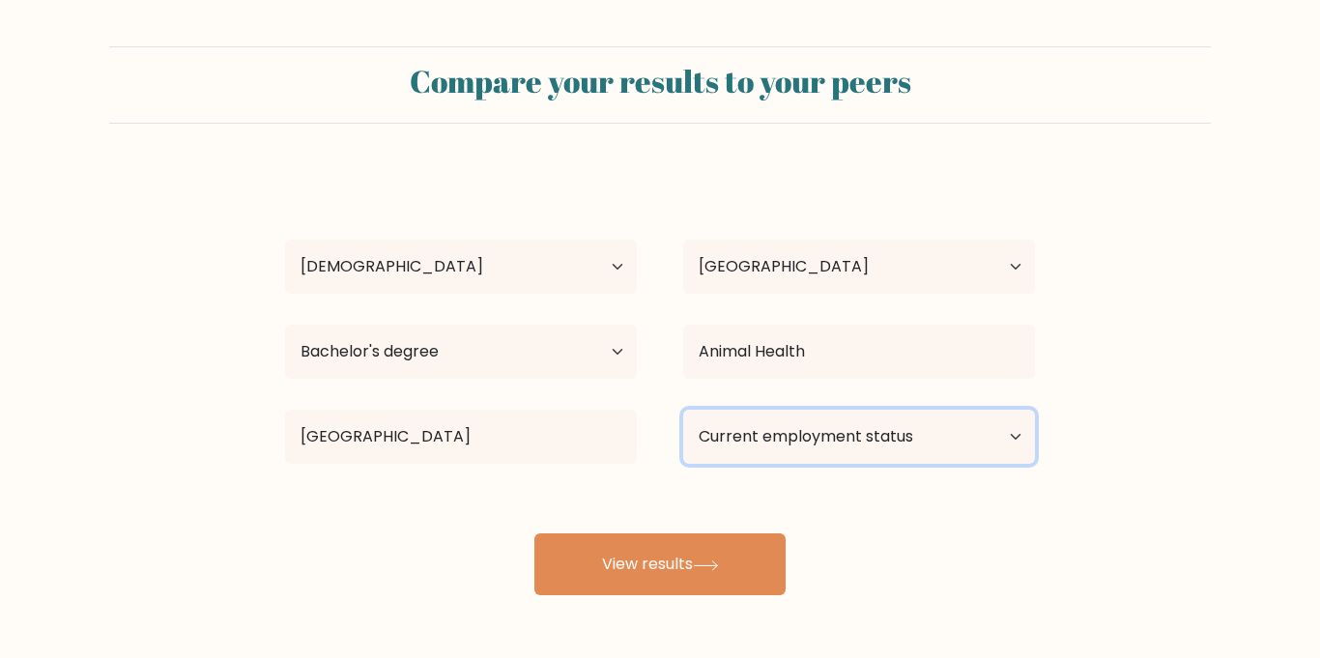
click at [800, 429] on select "Current employment status Employed Student Retired Other / prefer not to answer" at bounding box center [859, 437] width 352 height 54
select select "student"
click at [683, 410] on select "Current employment status Employed Student Retired Other / prefer not to answer" at bounding box center [859, 437] width 352 height 54
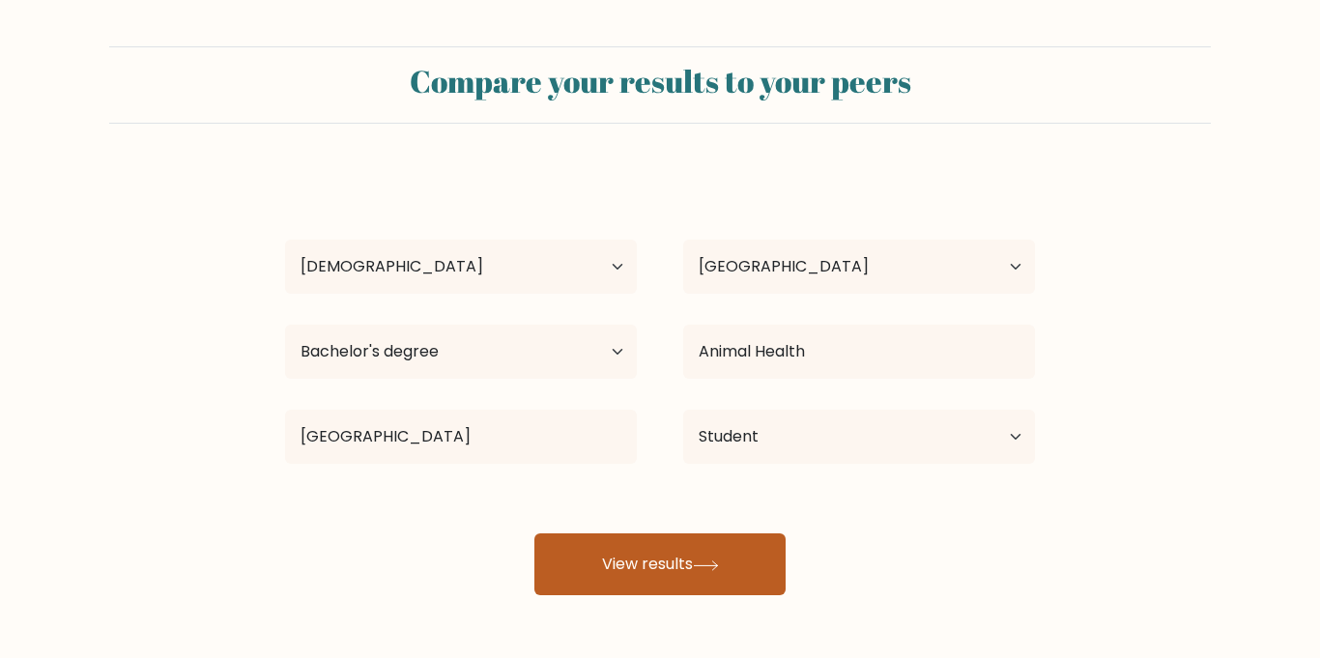
click at [662, 587] on button "View results" at bounding box center [659, 564] width 251 height 62
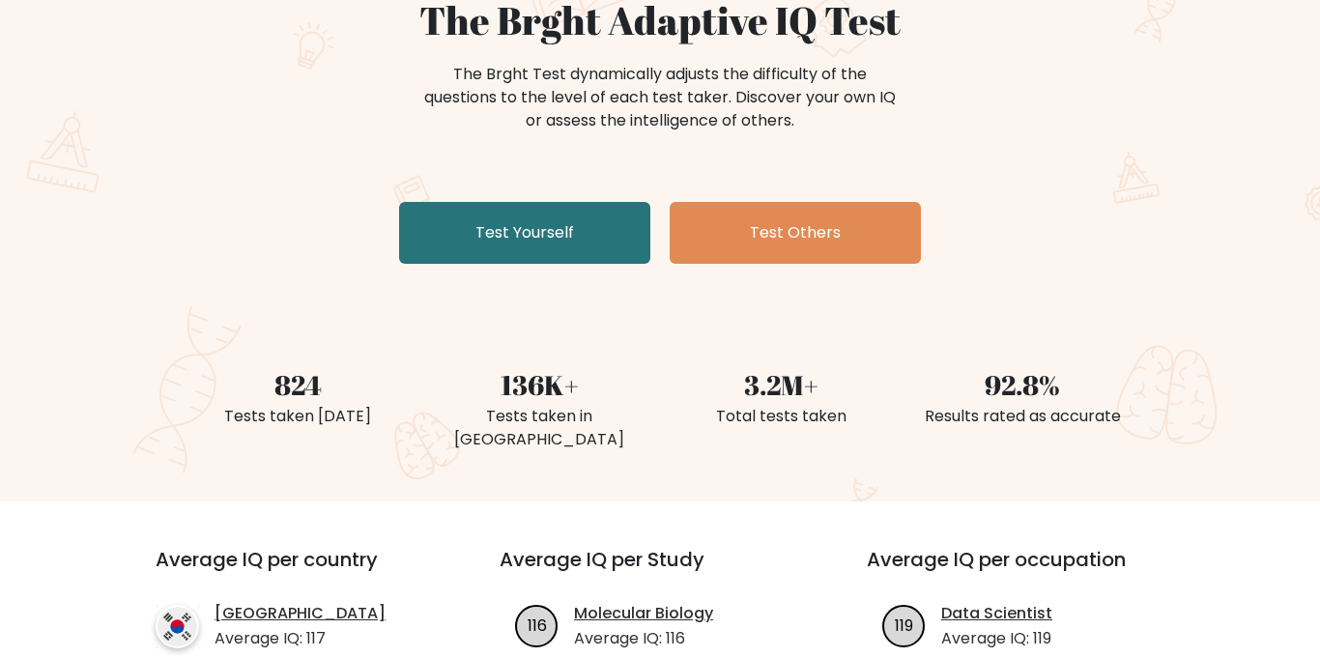
scroll to position [208, 0]
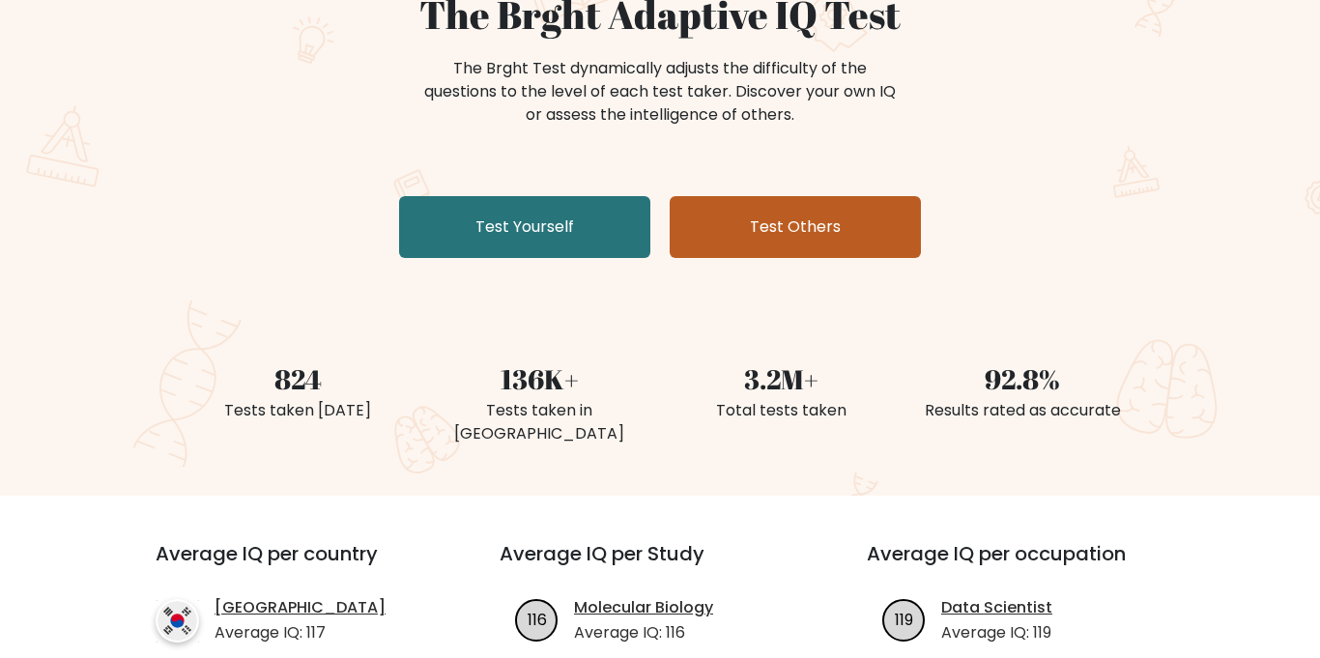
click at [783, 233] on link "Test Others" at bounding box center [795, 227] width 251 height 62
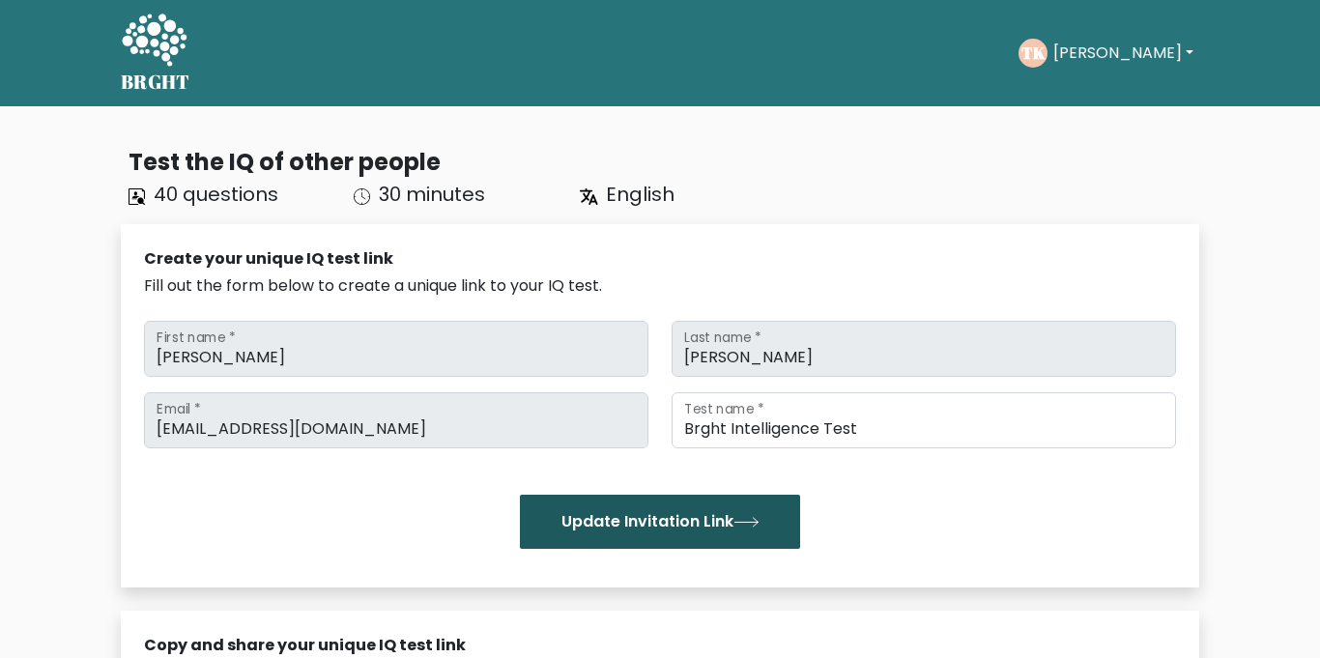
click at [707, 538] on button "Update Invitation Link" at bounding box center [660, 522] width 280 height 54
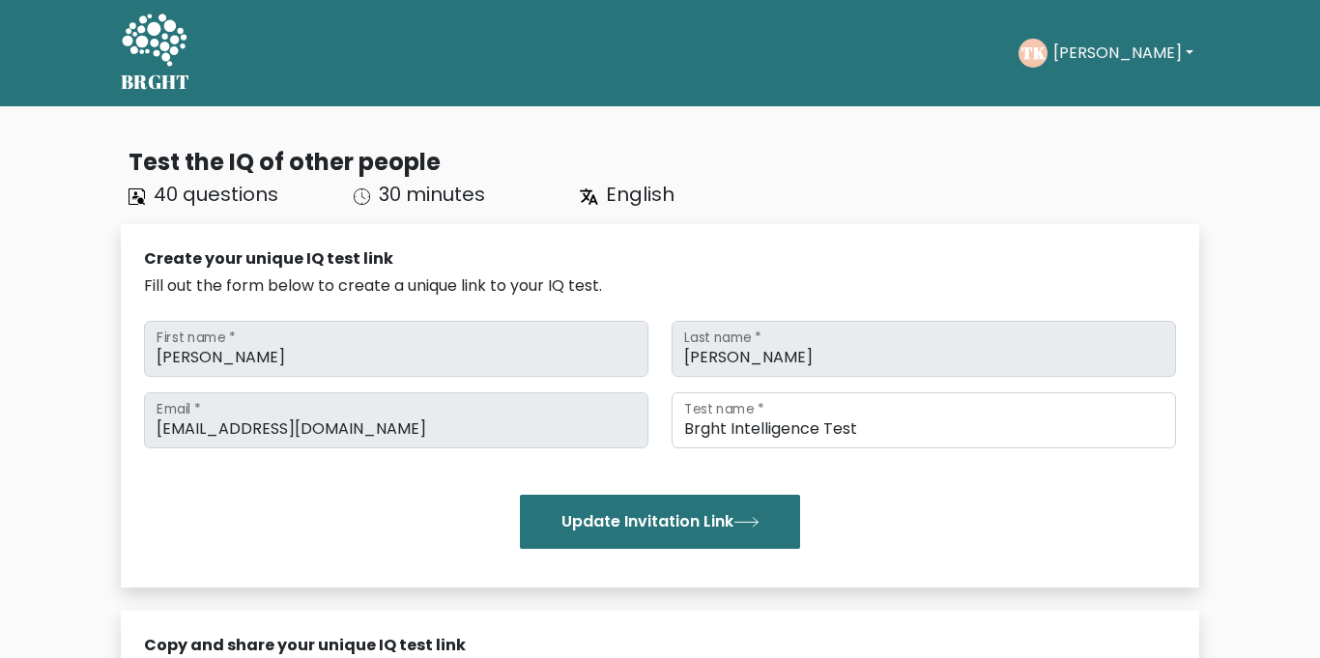
click at [707, 538] on button "Update Invitation Link" at bounding box center [660, 522] width 280 height 54
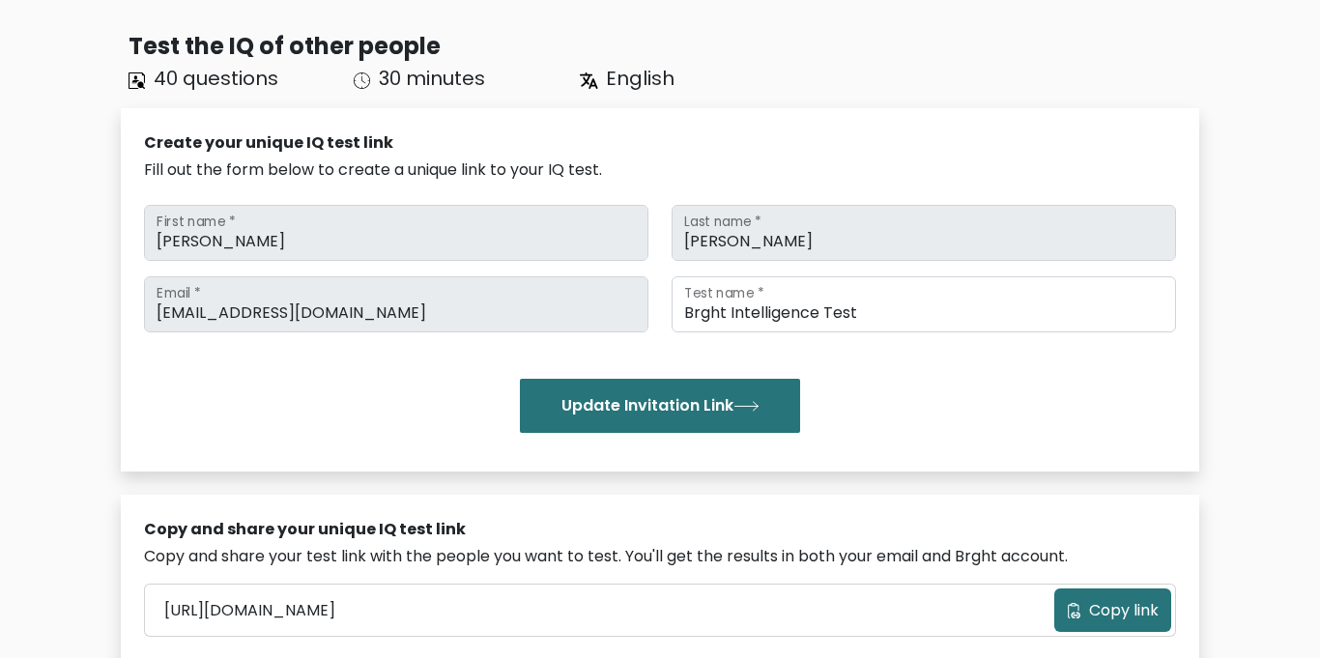
scroll to position [121, 0]
